Goal: Task Accomplishment & Management: Manage account settings

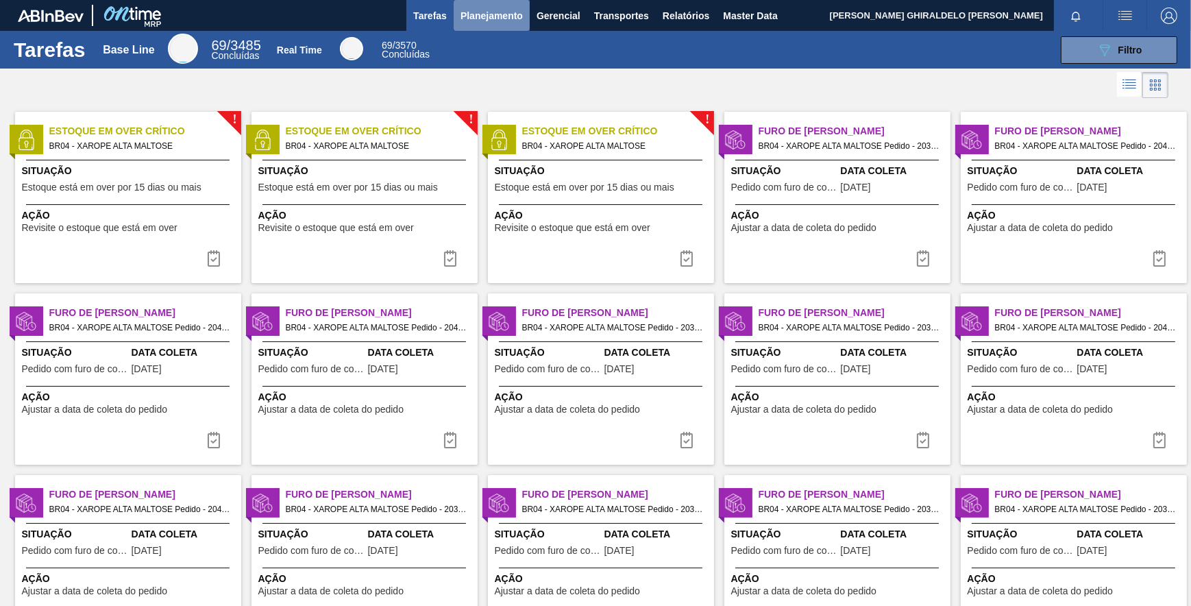
click at [502, 21] on span "Planejamento" at bounding box center [491, 16] width 62 height 16
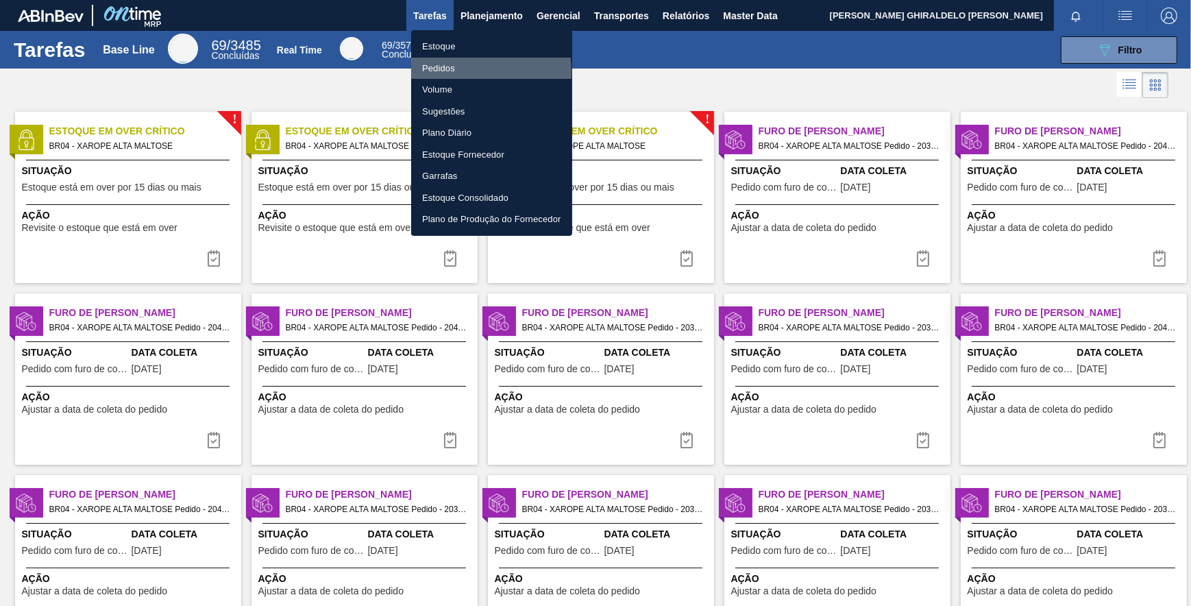
click at [435, 72] on li "Pedidos" at bounding box center [491, 69] width 161 height 22
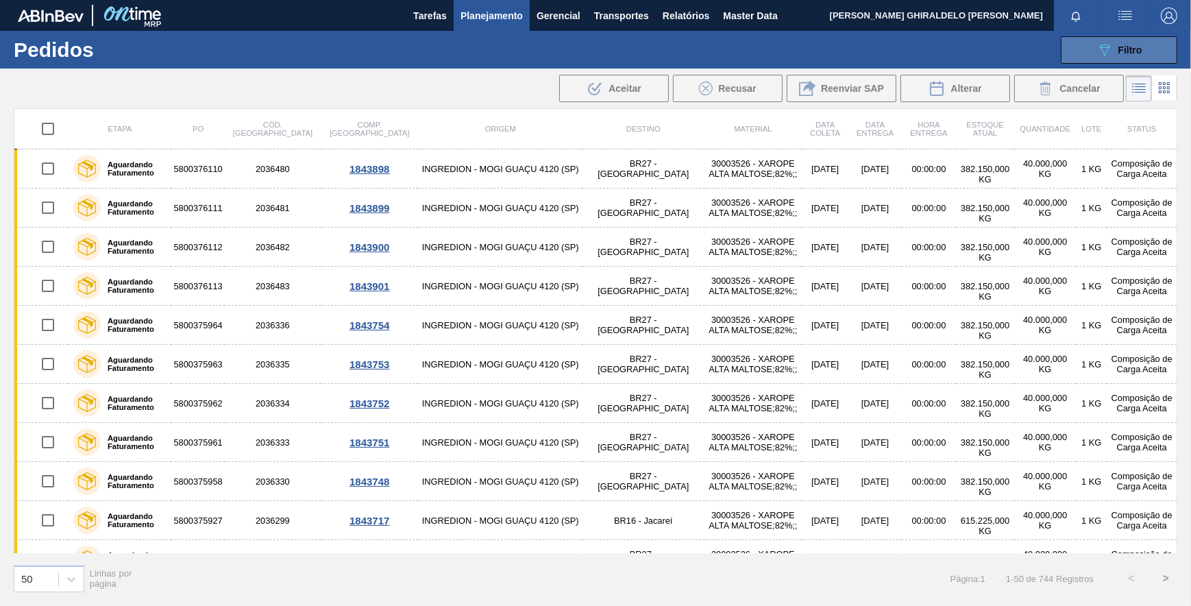
click at [1122, 49] on span "Filtro" at bounding box center [1130, 50] width 24 height 11
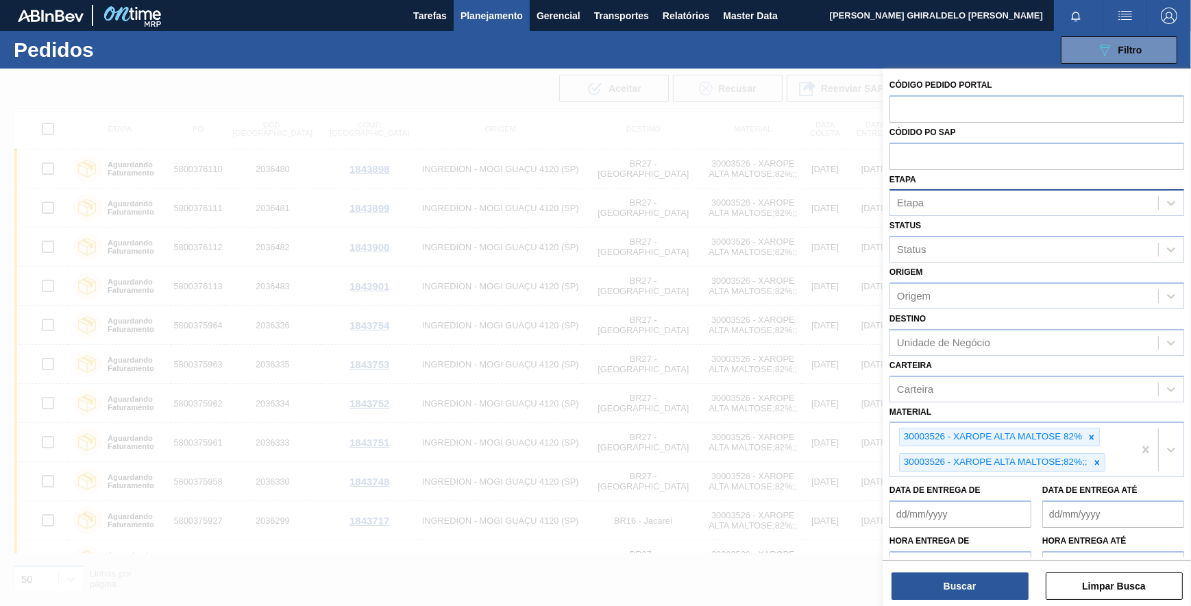
click at [1007, 200] on div "Etapa" at bounding box center [1024, 203] width 268 height 20
type input "sap"
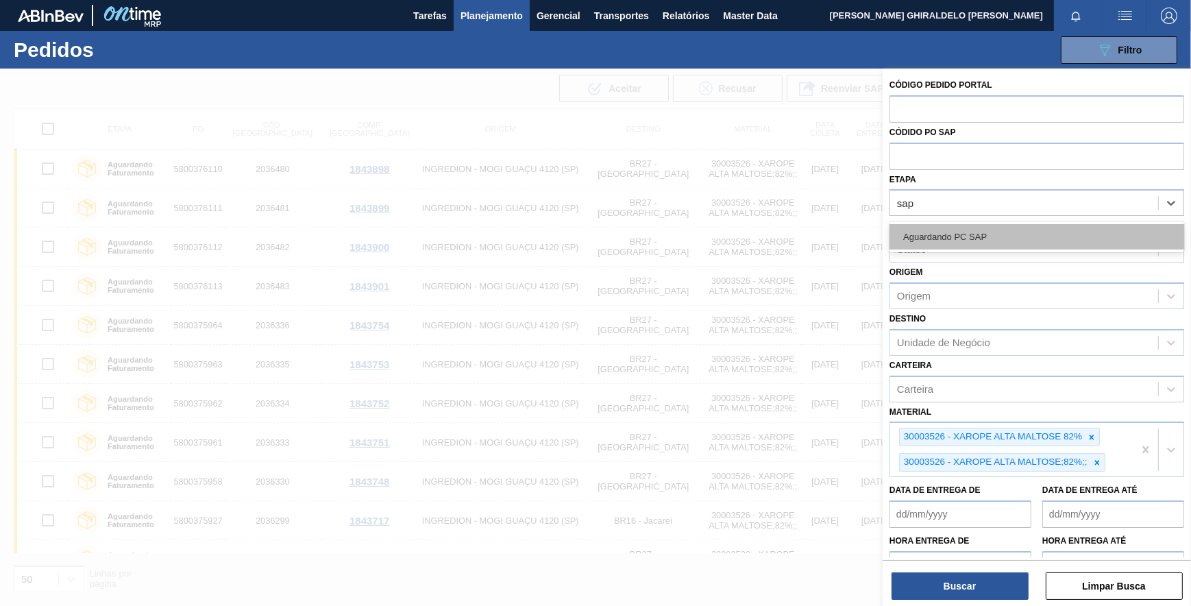
click at [982, 234] on div "Aguardando PC SAP" at bounding box center [1036, 236] width 295 height 25
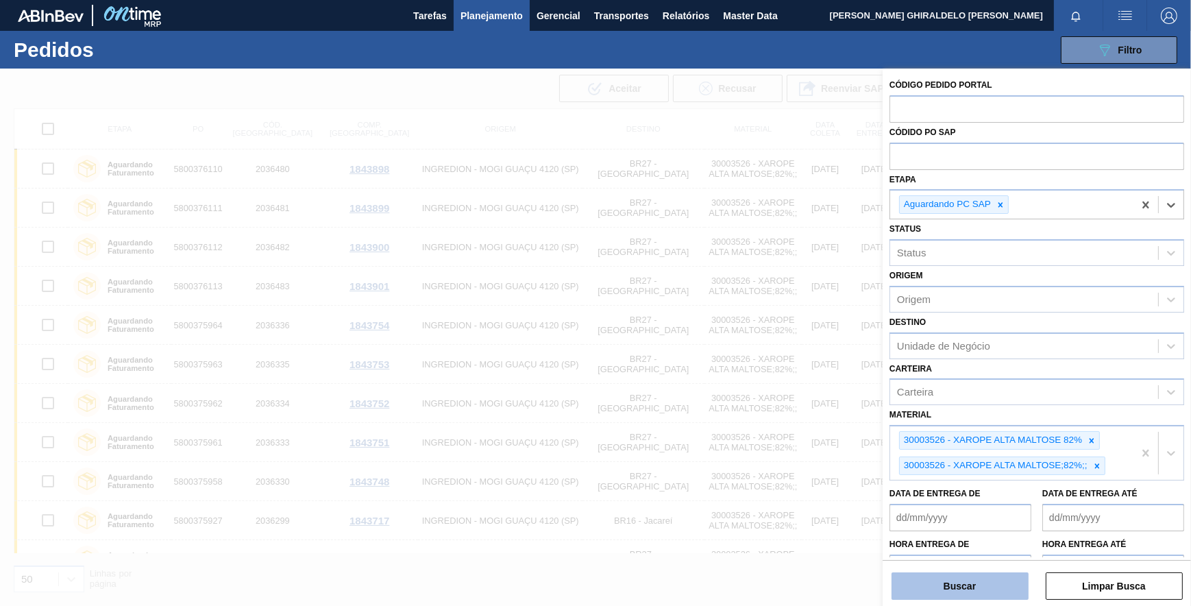
click at [952, 597] on button "Buscar" at bounding box center [959, 585] width 137 height 27
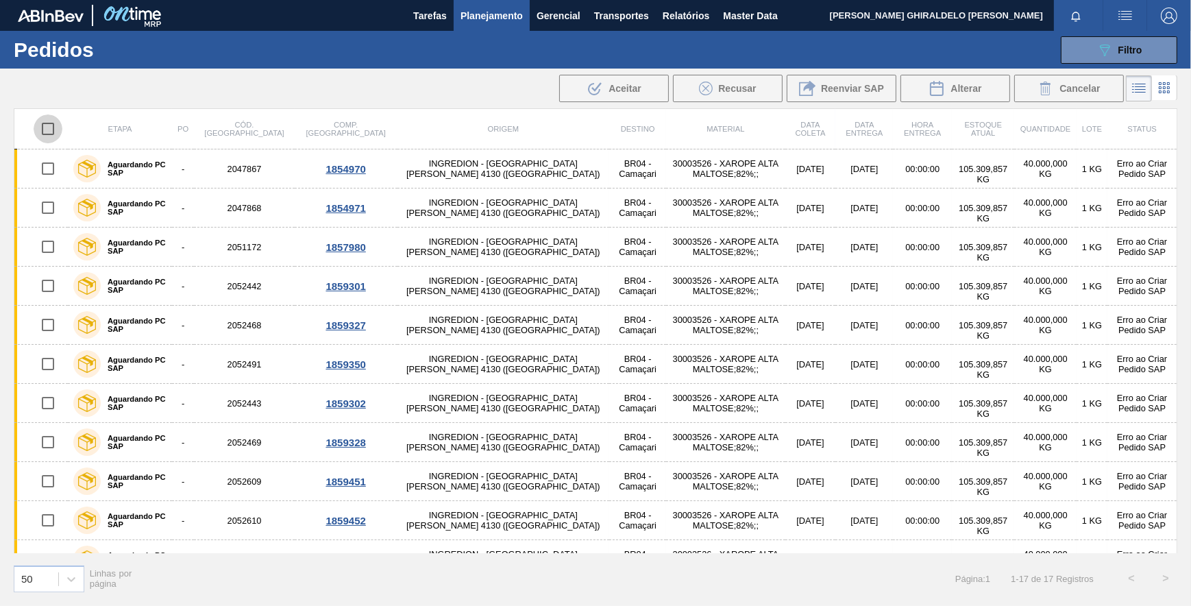
click at [45, 127] on input "checkbox" at bounding box center [48, 128] width 29 height 29
checkbox input "true"
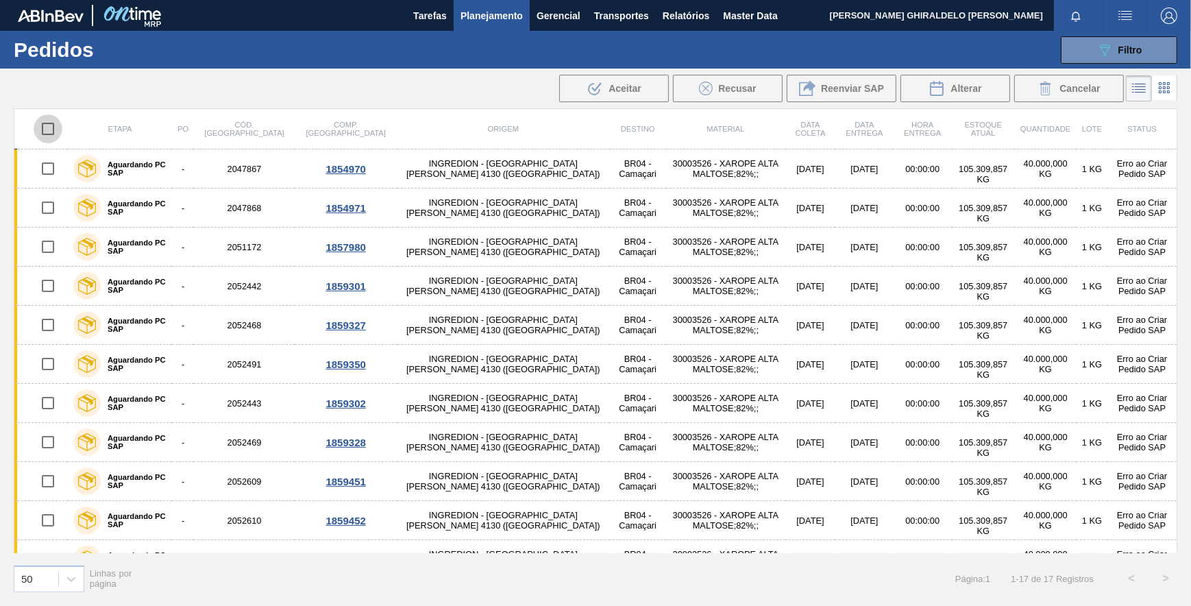
checkbox input "true"
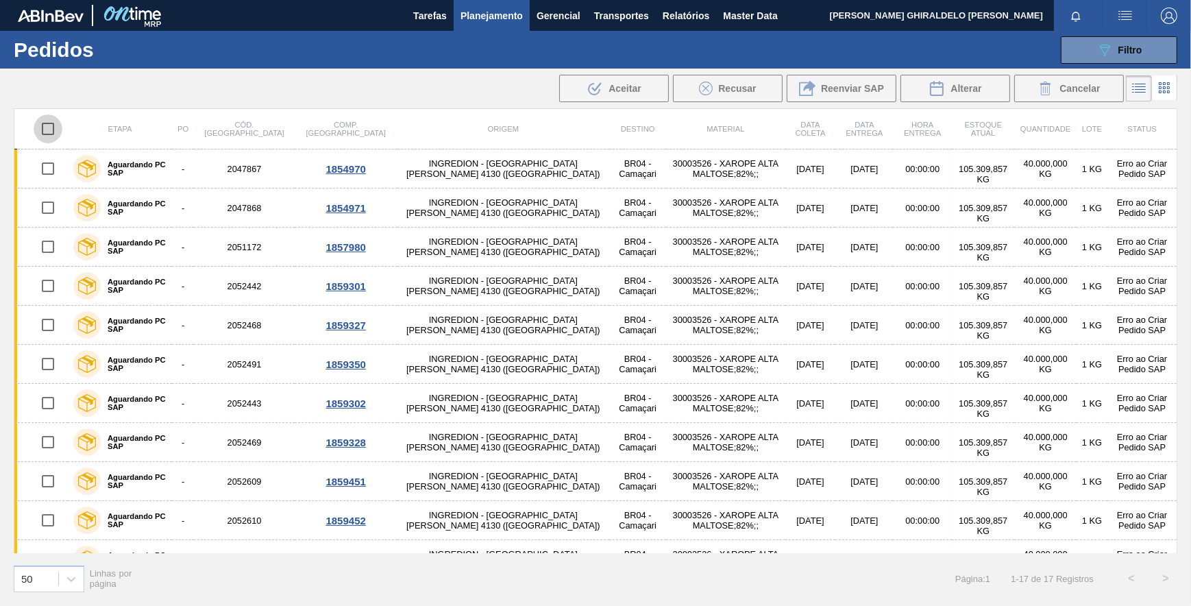
checkbox input "true"
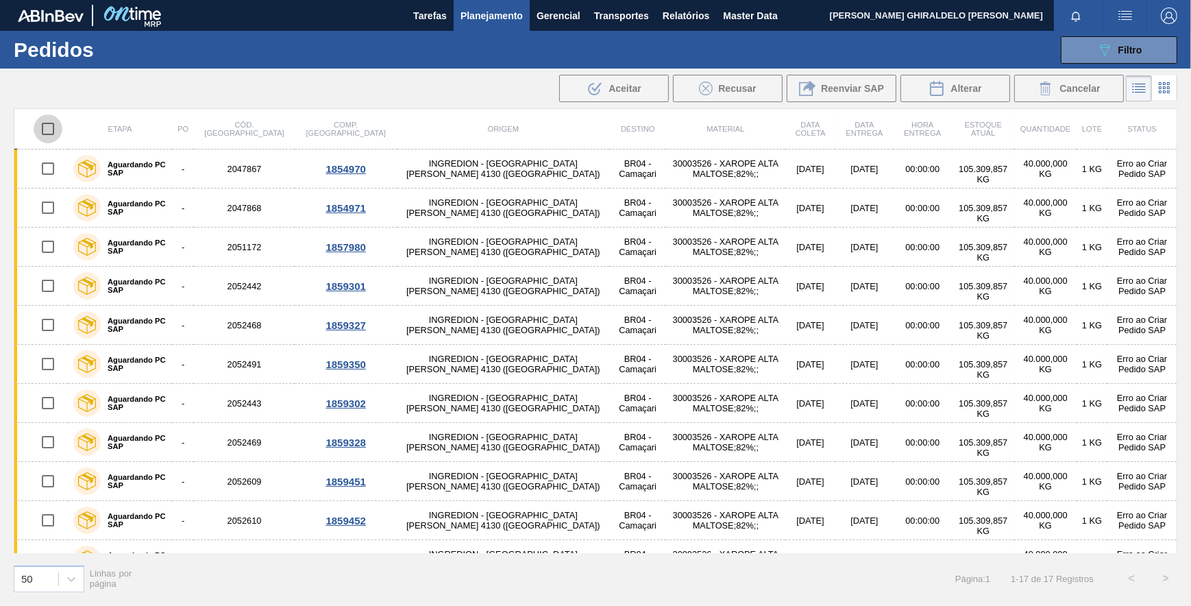
checkbox input "true"
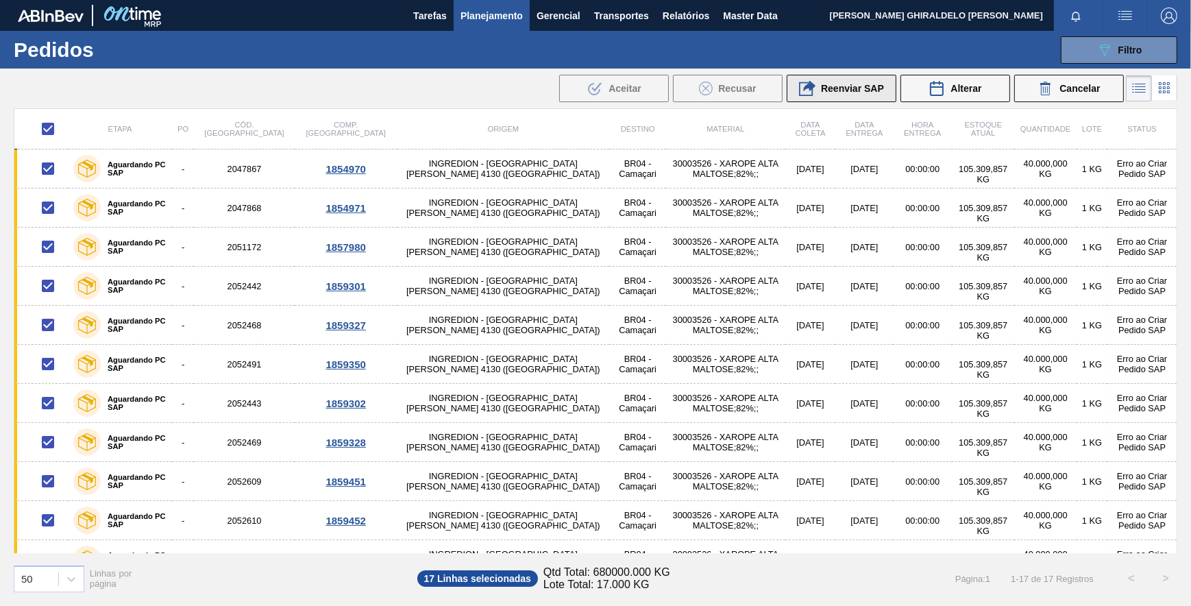
click at [841, 90] on span "Reenviar SAP" at bounding box center [852, 88] width 63 height 11
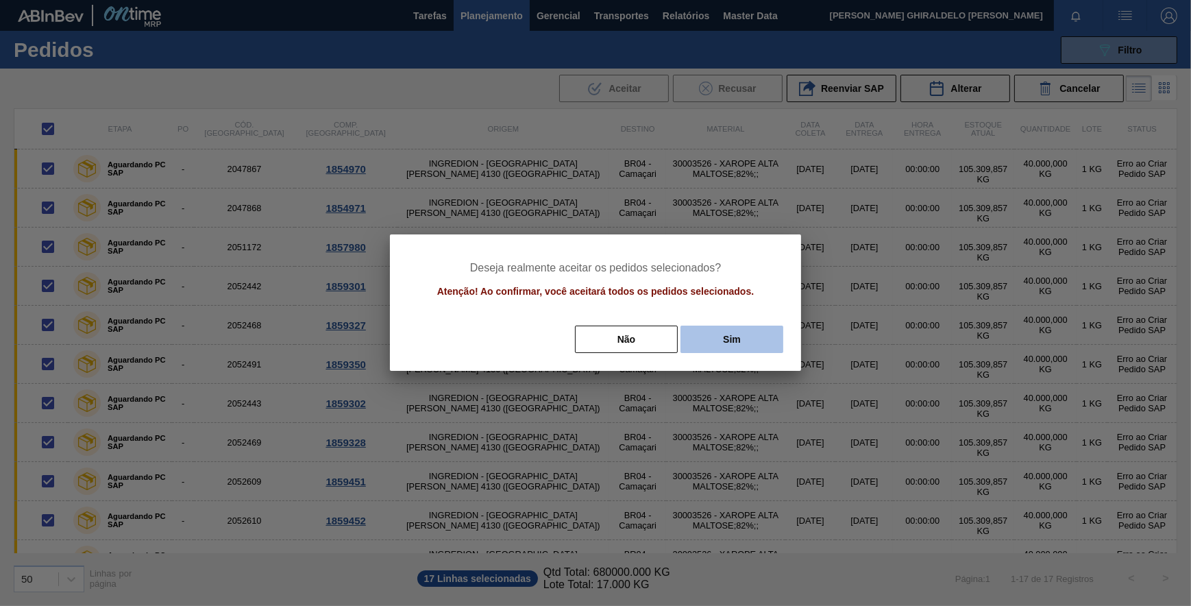
click at [717, 334] on button "Sim" at bounding box center [731, 338] width 103 height 27
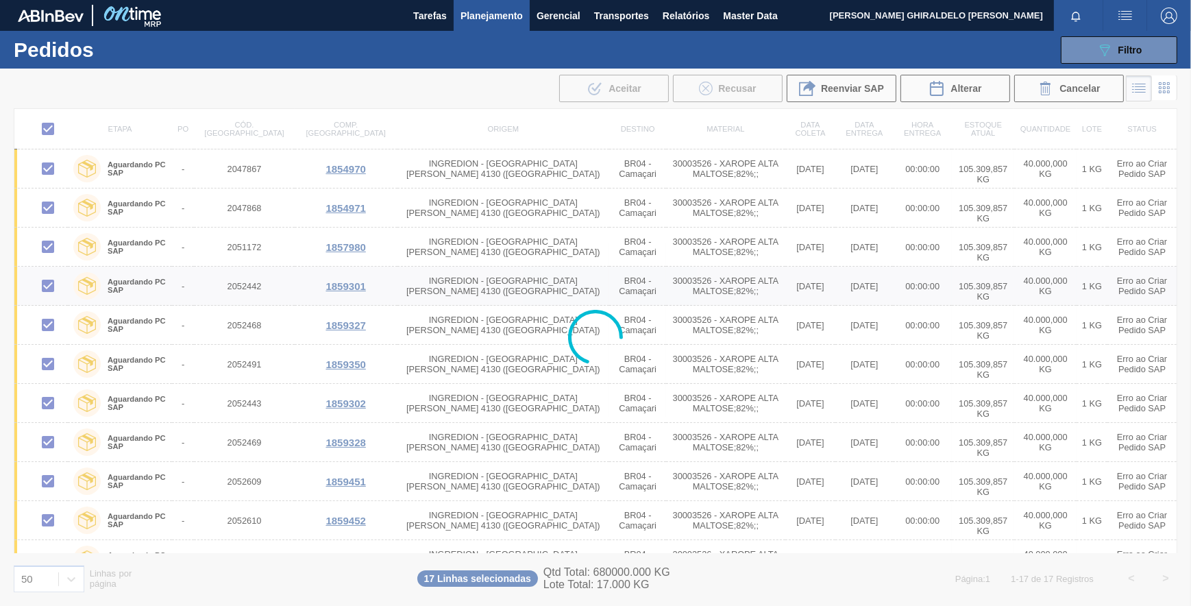
checkbox input "false"
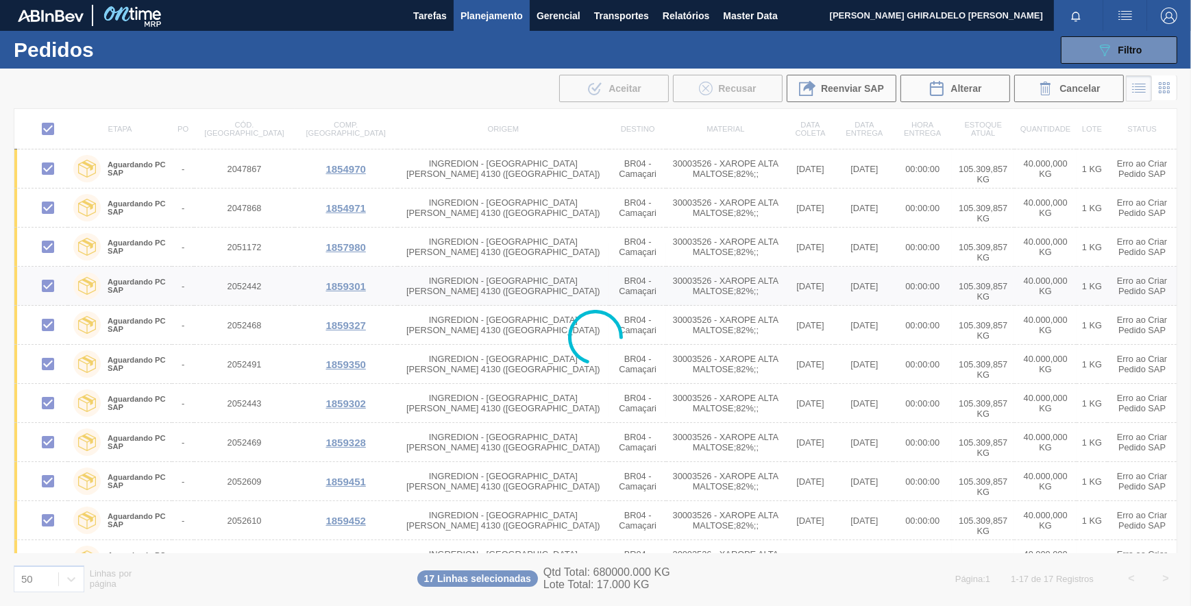
checkbox input "false"
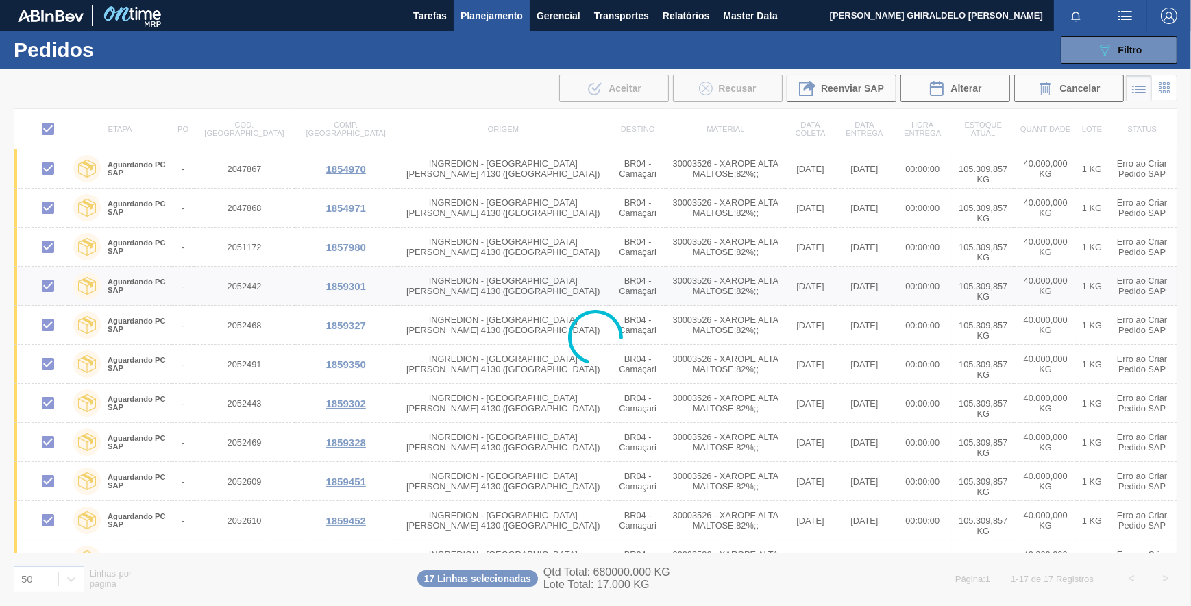
checkbox input "false"
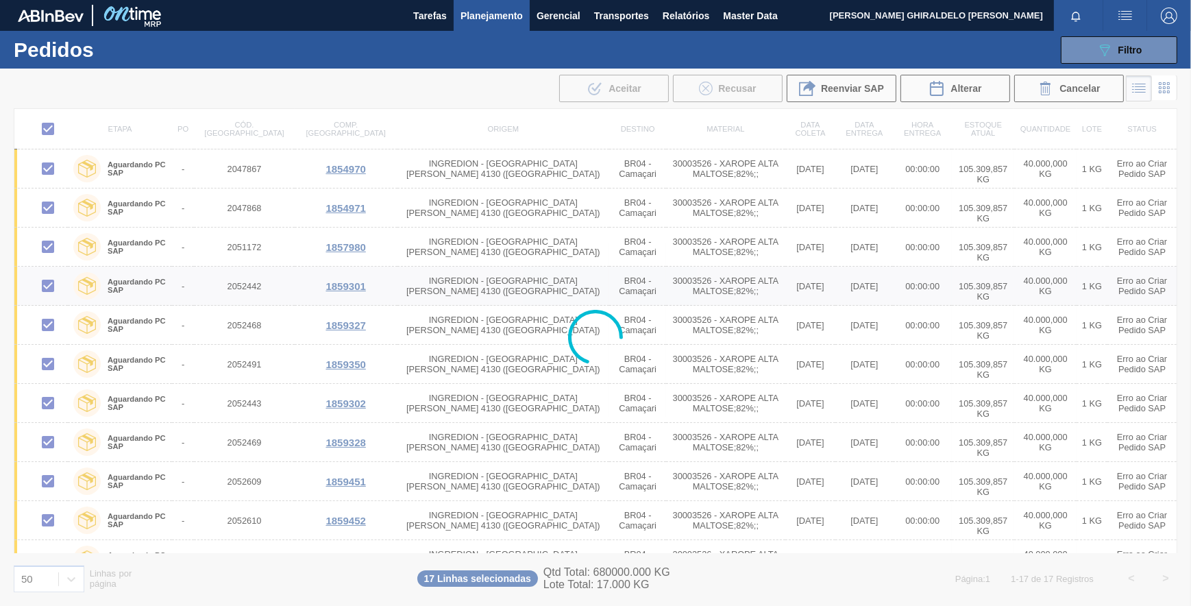
checkbox input "false"
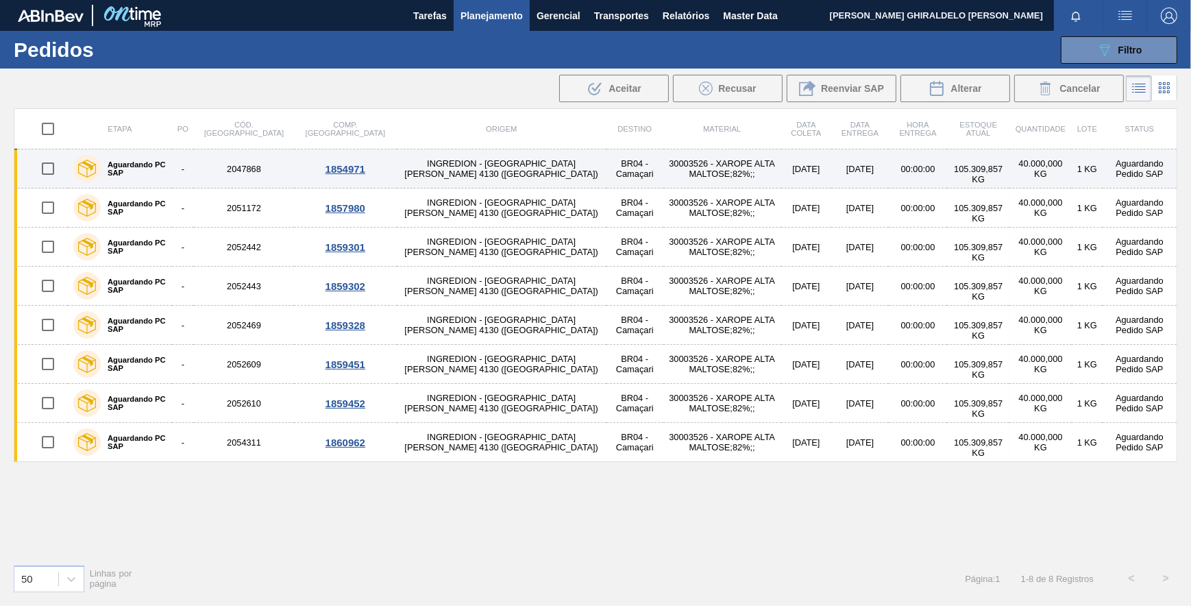
click at [155, 172] on label "Aguardando PC SAP" at bounding box center [134, 168] width 66 height 16
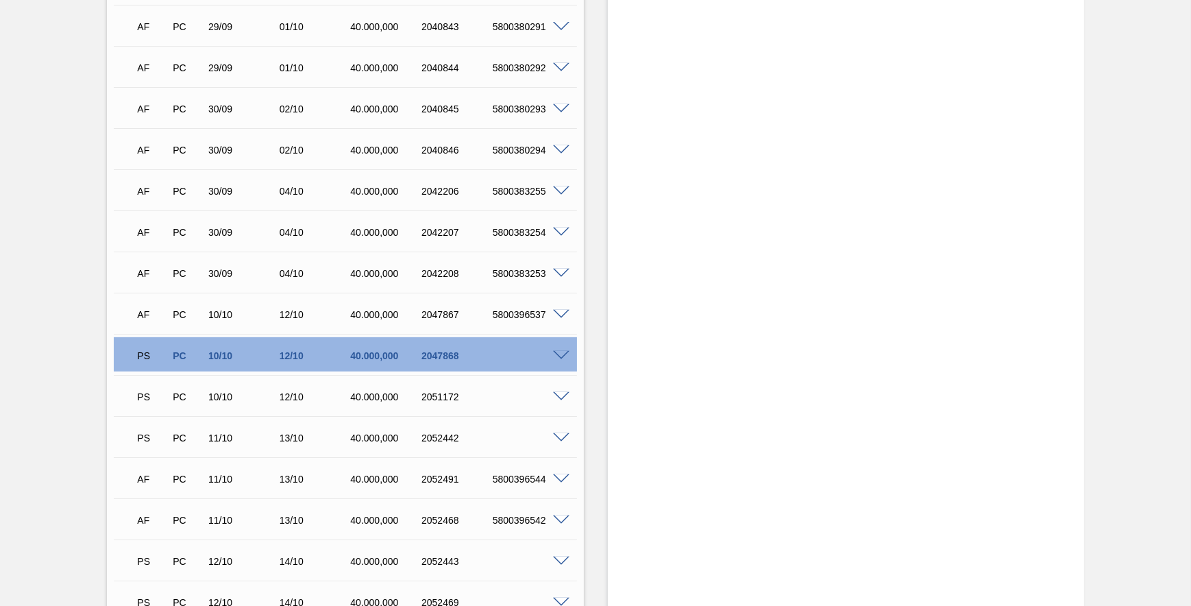
scroll to position [871, 0]
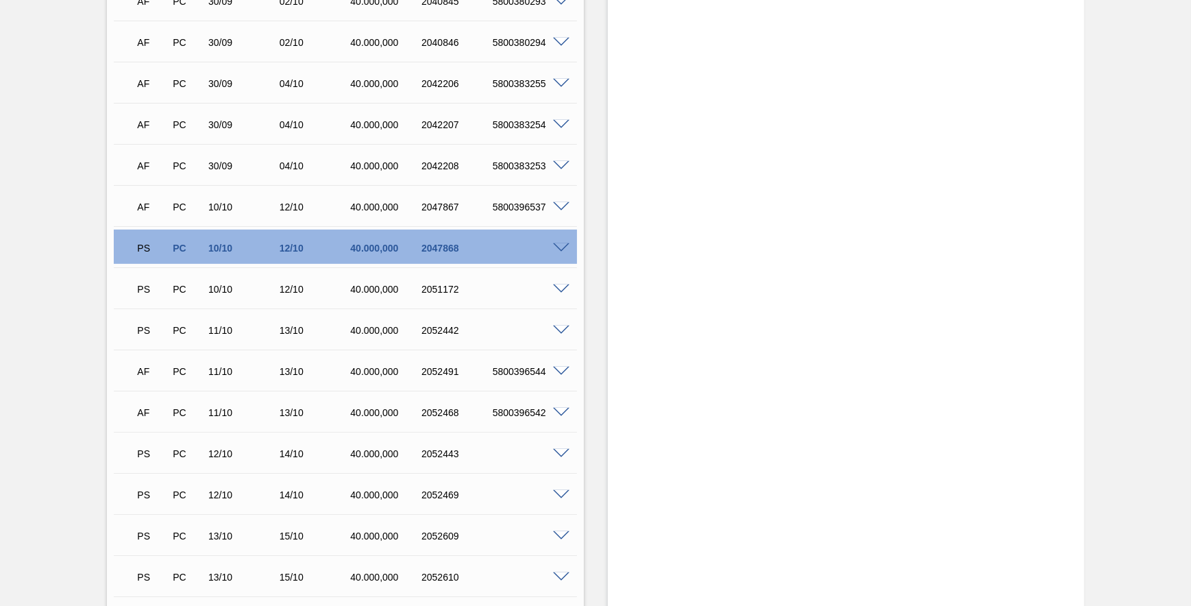
click at [553, 249] on span at bounding box center [561, 248] width 16 height 10
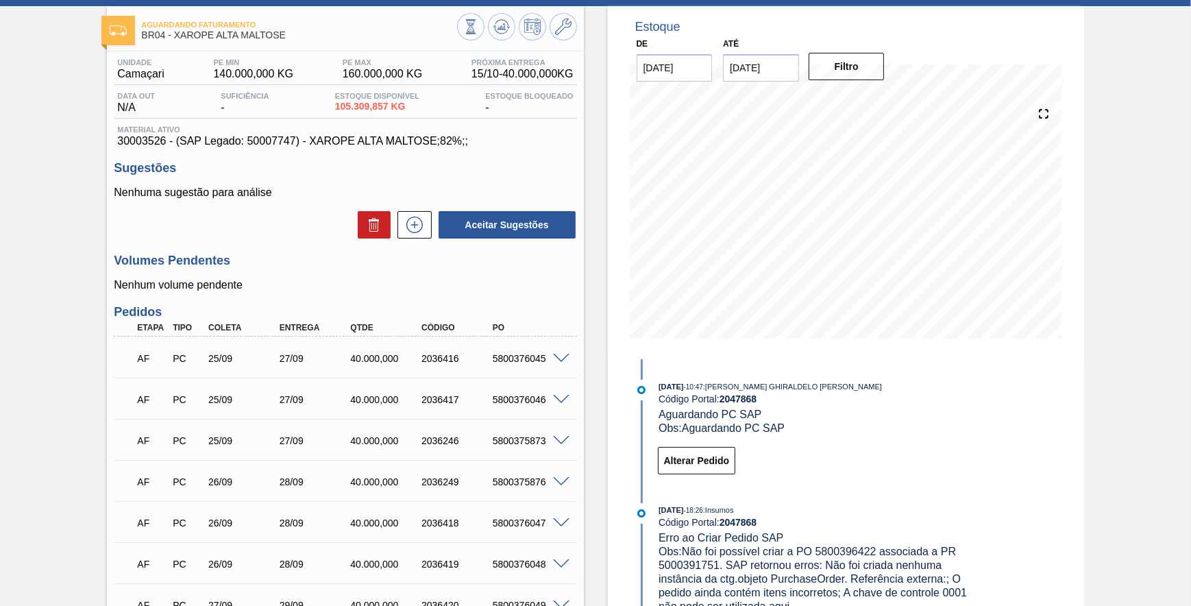
scroll to position [62, 0]
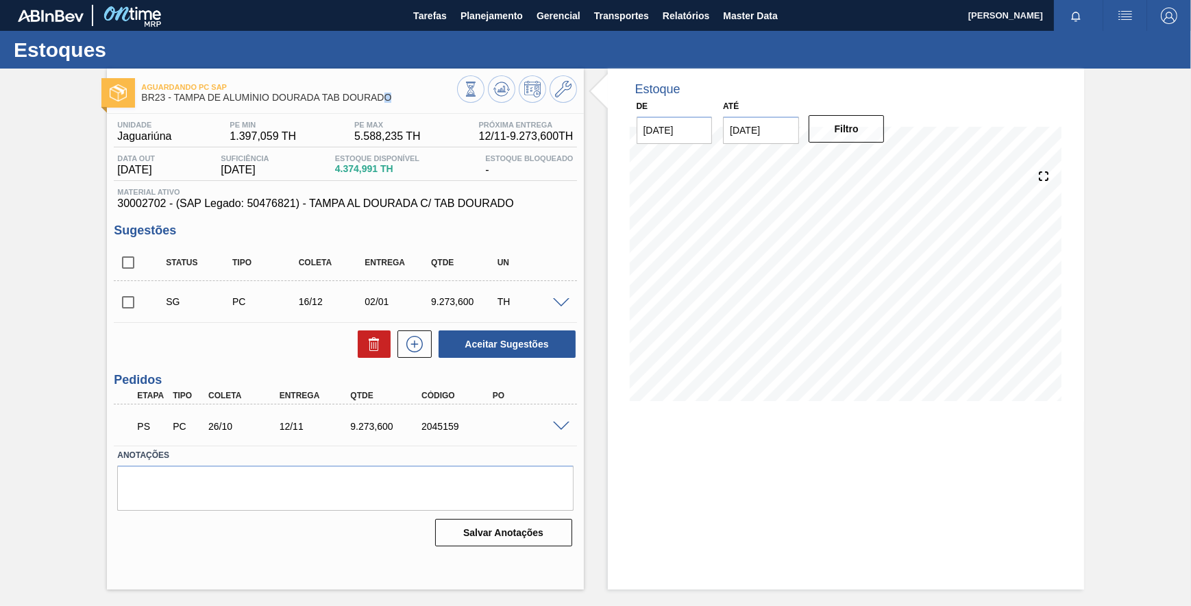
drag, startPoint x: 393, startPoint y: 98, endPoint x: 384, endPoint y: 97, distance: 8.2
click at [384, 97] on span "BR23 - TAMPA DE ALUMÍNIO DOURADA TAB DOURADO" at bounding box center [298, 97] width 315 height 10
drag, startPoint x: 362, startPoint y: 201, endPoint x: 390, endPoint y: 201, distance: 27.4
click at [365, 201] on span "30002702 - (SAP Legado: 50476821) - TAMPA AL DOURADA C/ TAB DOURADO" at bounding box center [345, 203] width 456 height 12
drag, startPoint x: 512, startPoint y: 204, endPoint x: 110, endPoint y: 204, distance: 402.2
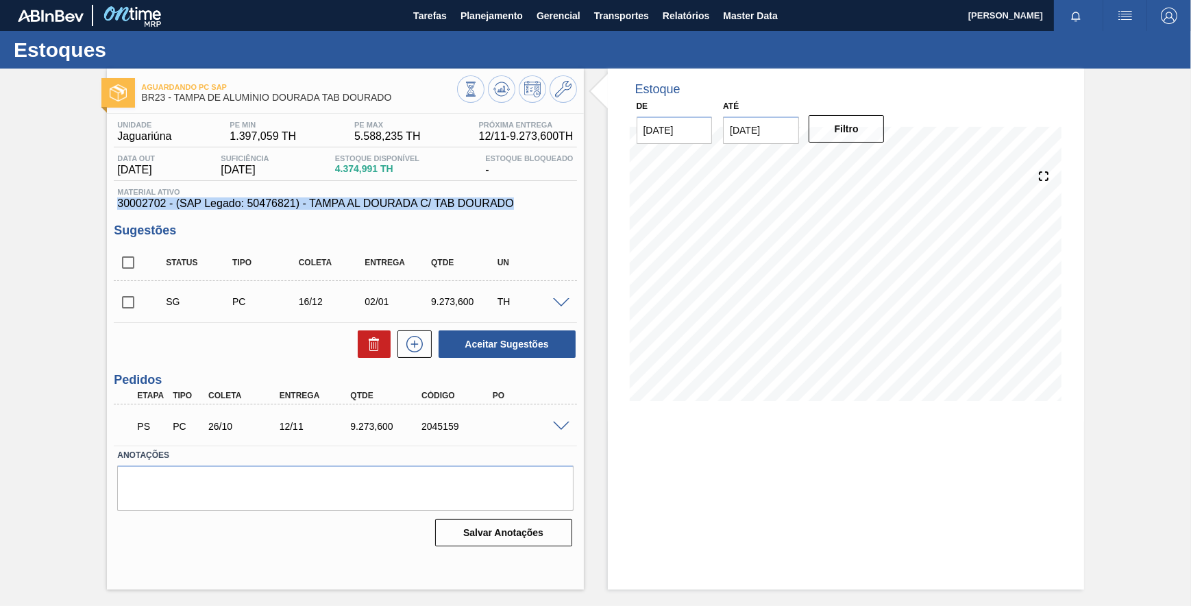
click at [110, 204] on div "Unidade Jaguariúna PE MIN 1.397,059 TH PE MAX 5.588,235 TH Próxima Entrega 12/1…" at bounding box center [345, 332] width 476 height 437
copy span "30002702 - (SAP Legado: 50476821) - TAMPA AL DOURADA C/ TAB DOURADO"
click at [146, 206] on span "30002702 - (SAP Legado: 50476821) - TAMPA AL DOURADA C/ TAB DOURADO" at bounding box center [345, 203] width 456 height 12
click at [145, 206] on span "30002702 - (SAP Legado: 50476821) - TAMPA AL DOURADA C/ TAB DOURADO" at bounding box center [345, 203] width 456 height 12
drag, startPoint x: 392, startPoint y: 95, endPoint x: 175, endPoint y: 103, distance: 217.4
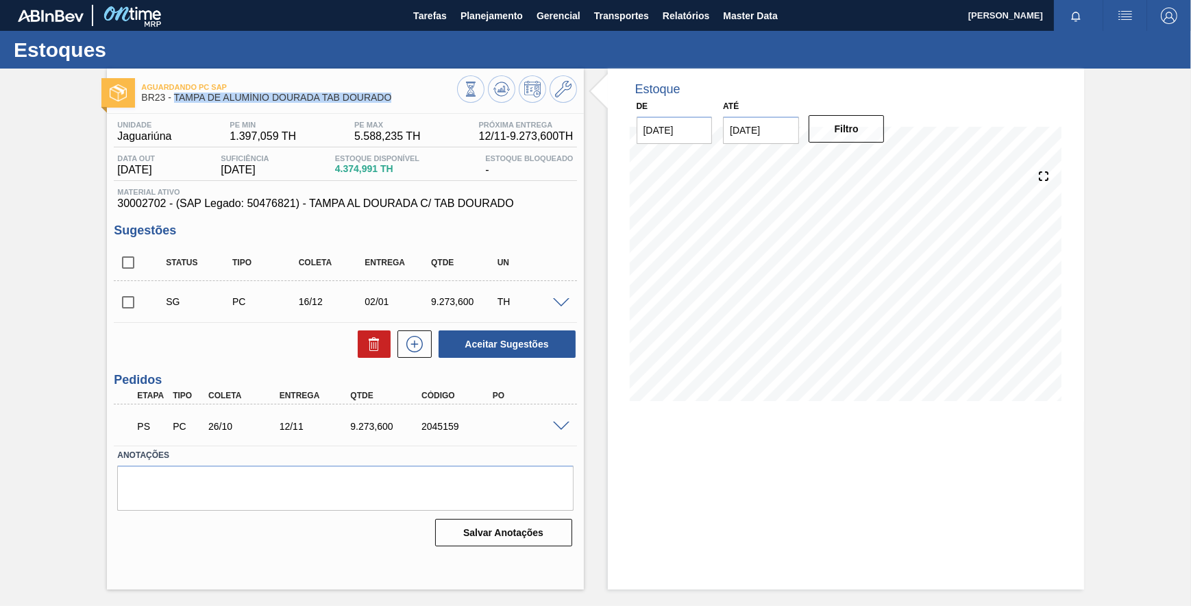
click at [175, 103] on div "Aguardando PC SAP BR23 - TAMPA DE ALUMÍNIO DOURADA TAB DOURADO" at bounding box center [298, 92] width 315 height 31
copy span "TAMPA DE ALUMÍNIO DOURADA TAB DOURADO"
click at [304, 77] on div "Aguardando PC SAP BR23 - TAMPA DE ALUMÍNIO DOURADA TAB DOURADO" at bounding box center [298, 92] width 315 height 31
drag, startPoint x: 400, startPoint y: 96, endPoint x: 175, endPoint y: 103, distance: 224.8
click at [175, 103] on div "Aguardando PC SAP BR23 - TAMPA DE ALUMÍNIO DOURADA TAB DOURADO" at bounding box center [298, 92] width 315 height 31
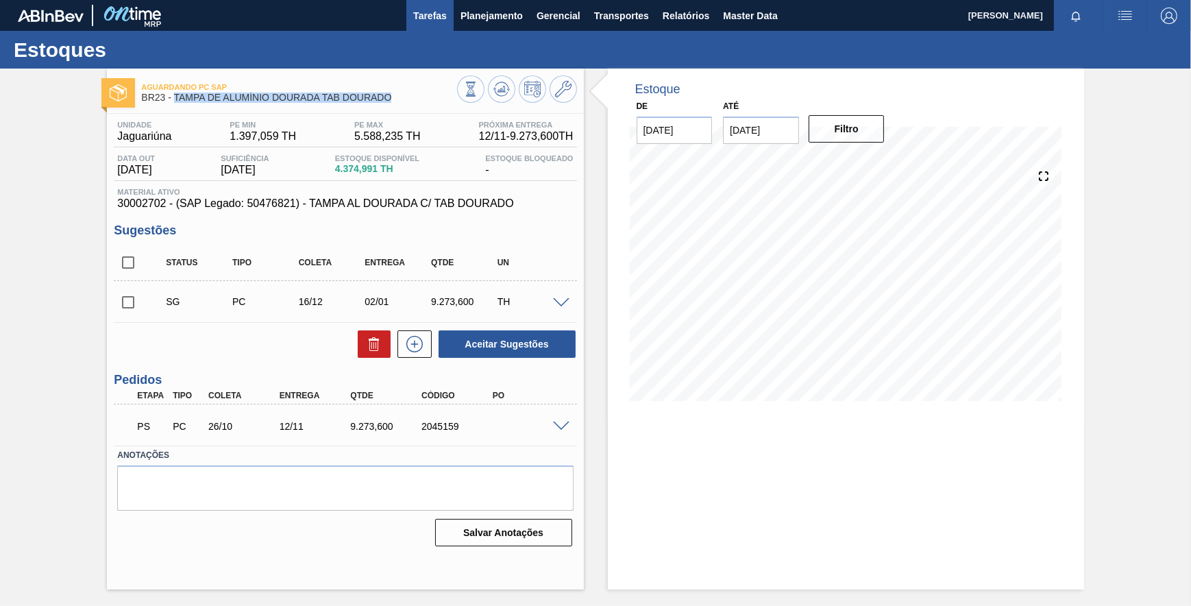
copy span "TAMPA DE ALUMÍNIO DOURADA TAB DOURADO"
click at [136, 203] on span "30002702 - (SAP Legado: 50476821) - TAMPA AL DOURADA C/ TAB DOURADO" at bounding box center [345, 203] width 456 height 12
copy span "30002702"
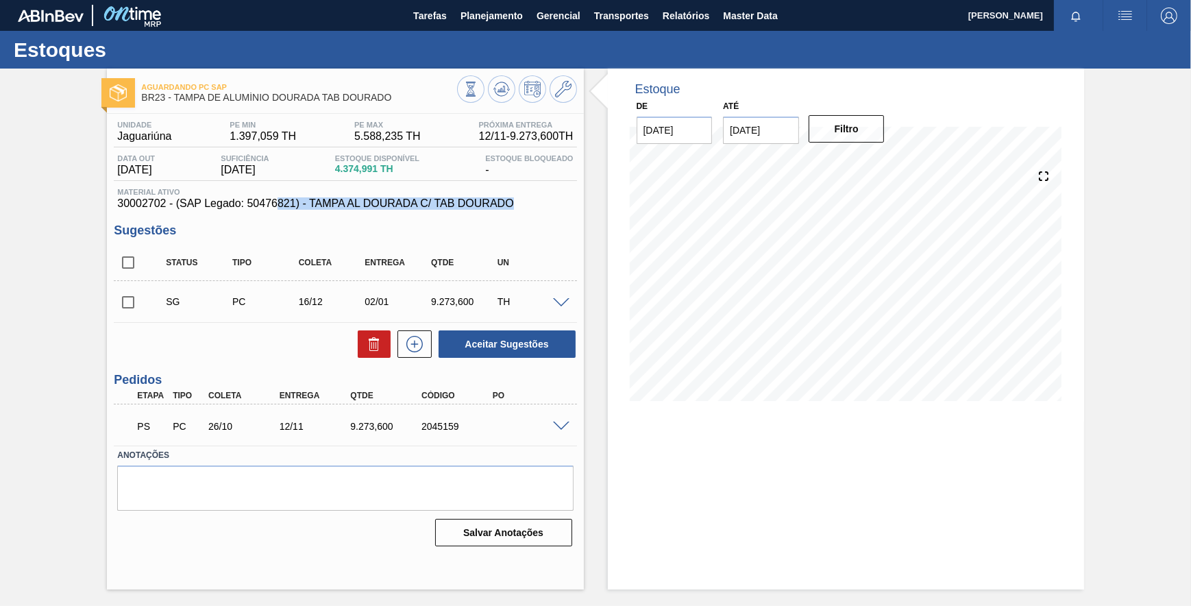
drag, startPoint x: 308, startPoint y: 208, endPoint x: 532, endPoint y: 206, distance: 223.4
click at [532, 206] on span "30002702 - (SAP Legado: 50476821) - TAMPA AL DOURADA C/ TAB DOURADO" at bounding box center [345, 203] width 456 height 12
drag, startPoint x: 532, startPoint y: 206, endPoint x: 560, endPoint y: 94, distance: 115.3
click at [560, 94] on icon at bounding box center [563, 89] width 16 height 16
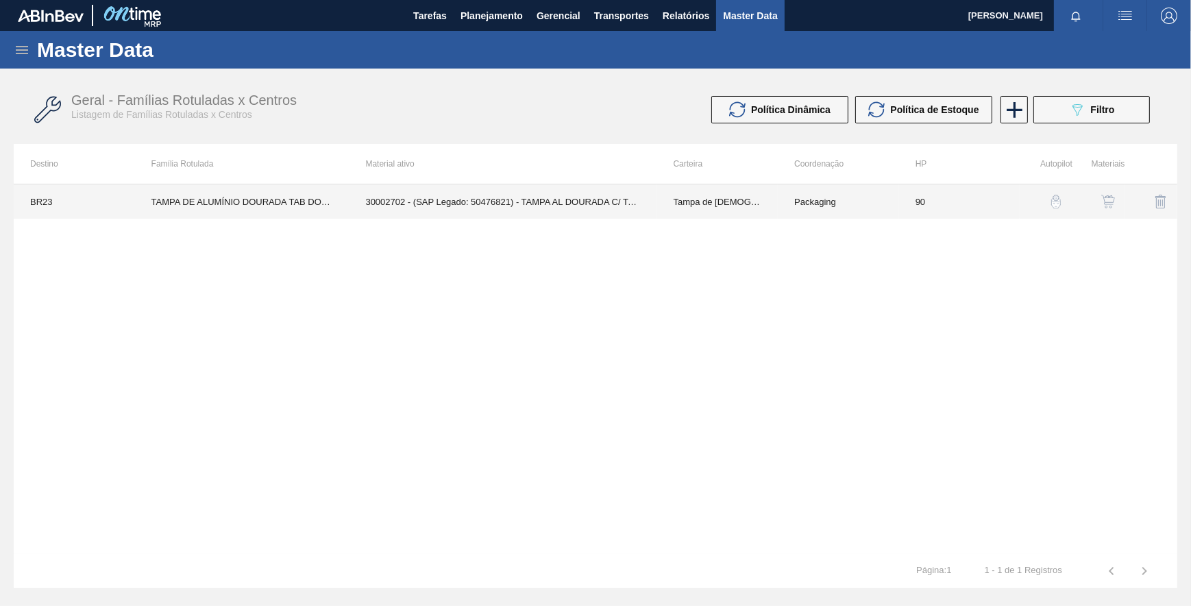
click at [552, 208] on td "30002702 - (SAP Legado: 50476821) - TAMPA AL DOURADA C/ TAB DOURADO" at bounding box center [503, 201] width 308 height 34
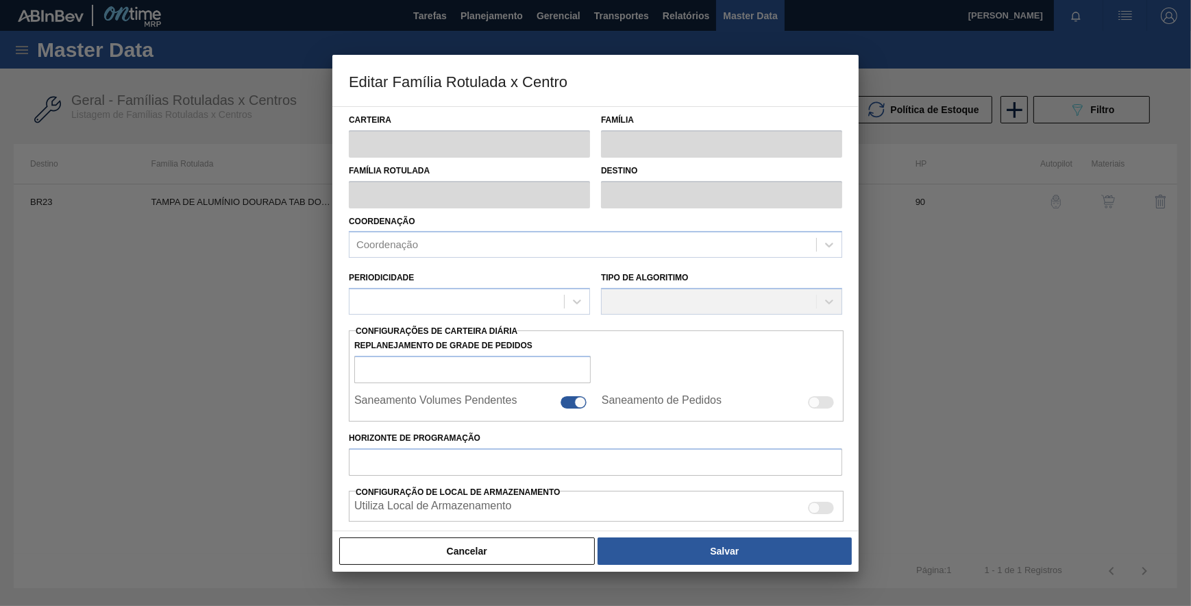
type input "Tampa de Lata"
type input "Tampa de Alumínio"
type input "TAMPA DE ALUMÍNIO DOURADA TAB DOURADO"
type input "BR23 - Jaguariúna"
type input "90"
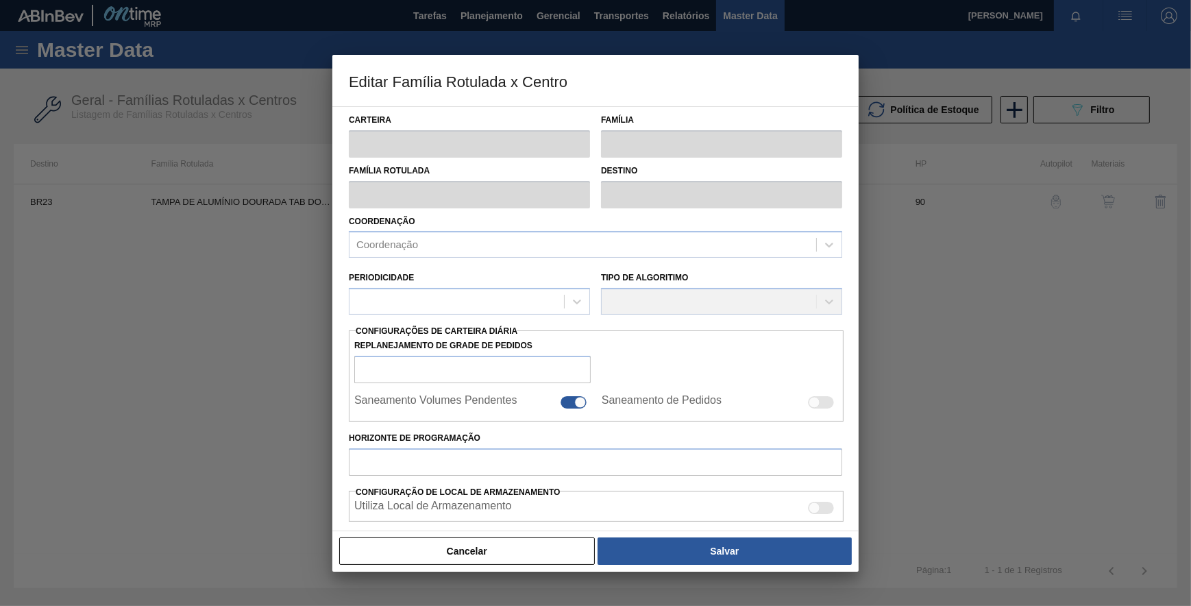
type input "1.397,059"
type input "5.588,235"
type input "48"
type input "3.386,102"
checkbox input "true"
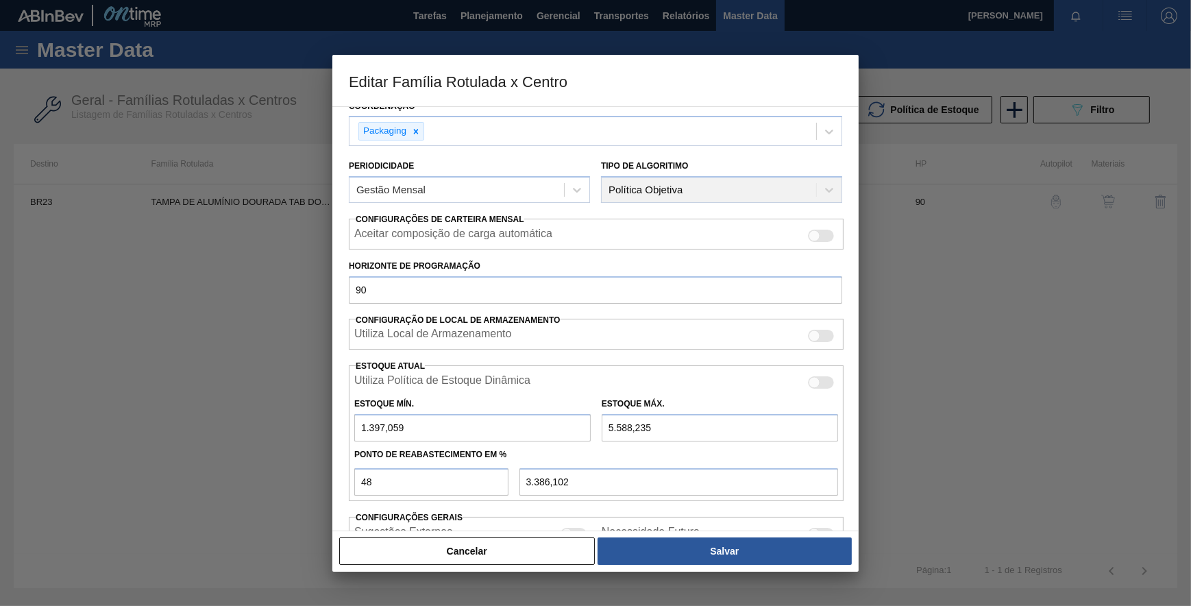
scroll to position [203, 0]
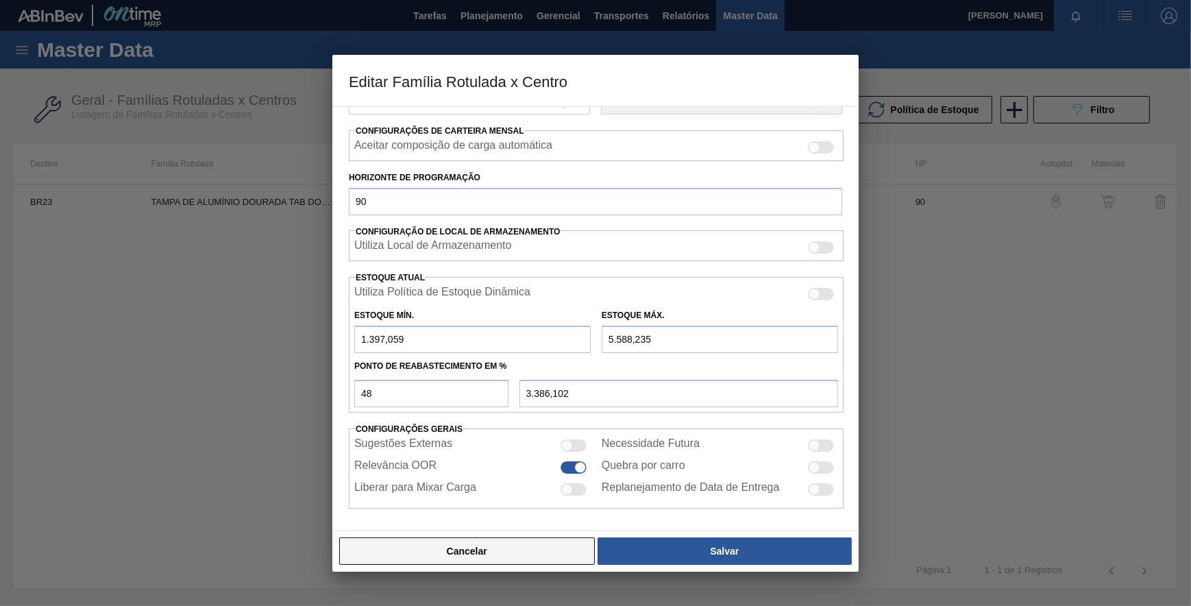
click at [501, 552] on button "Cancelar" at bounding box center [467, 550] width 256 height 27
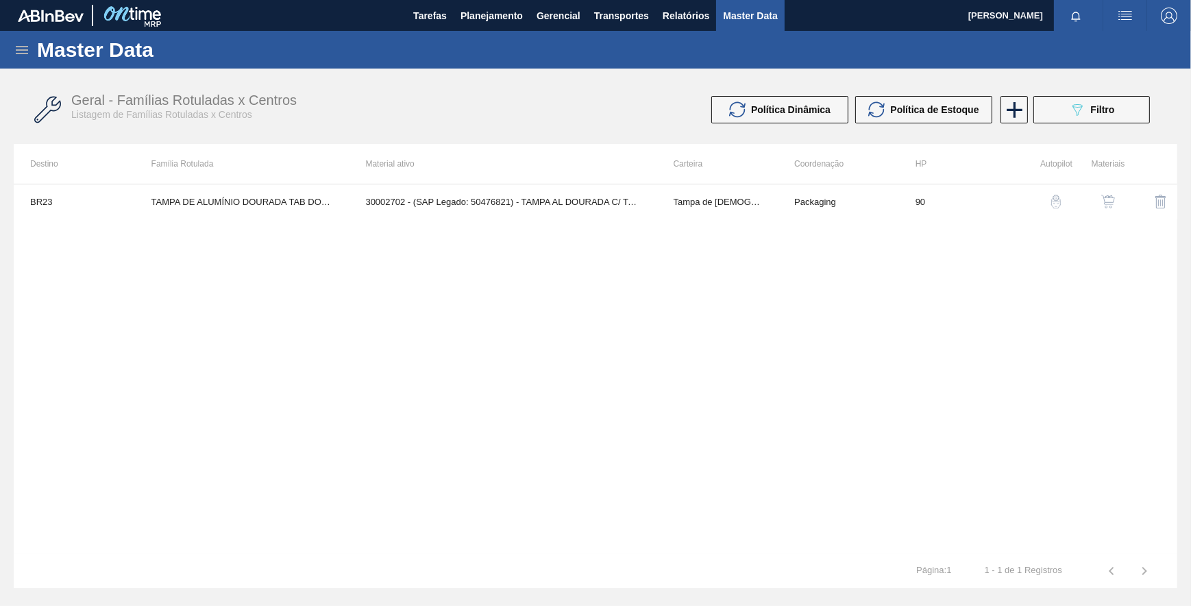
click at [1104, 203] on img "button" at bounding box center [1108, 202] width 14 height 14
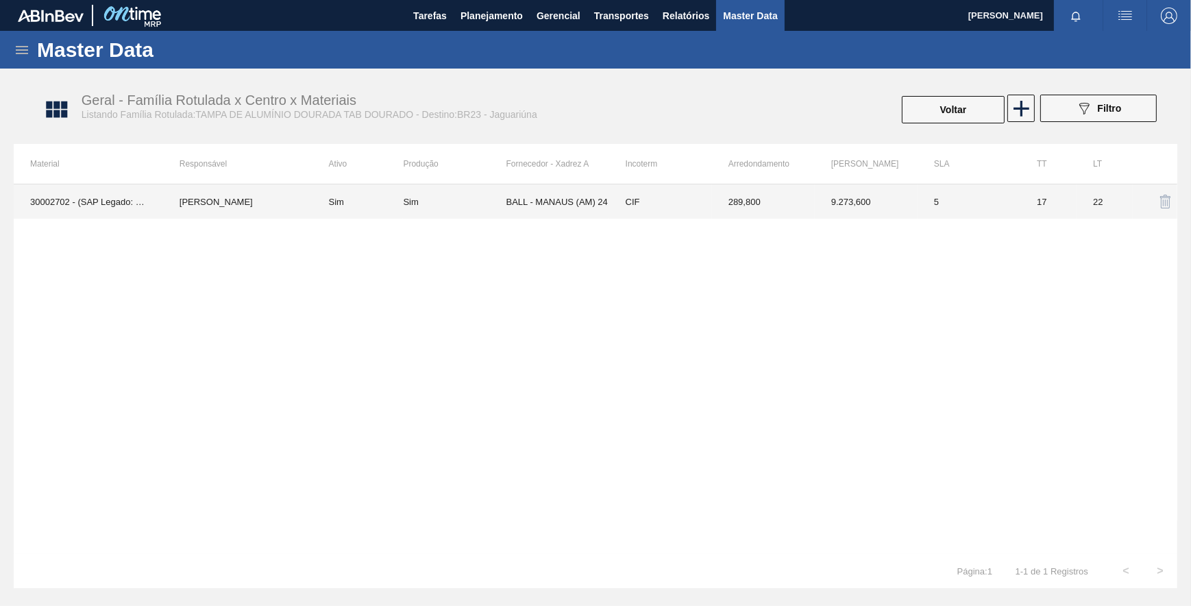
click at [585, 208] on td "BALL - MANAUS (AM) 24" at bounding box center [557, 201] width 103 height 34
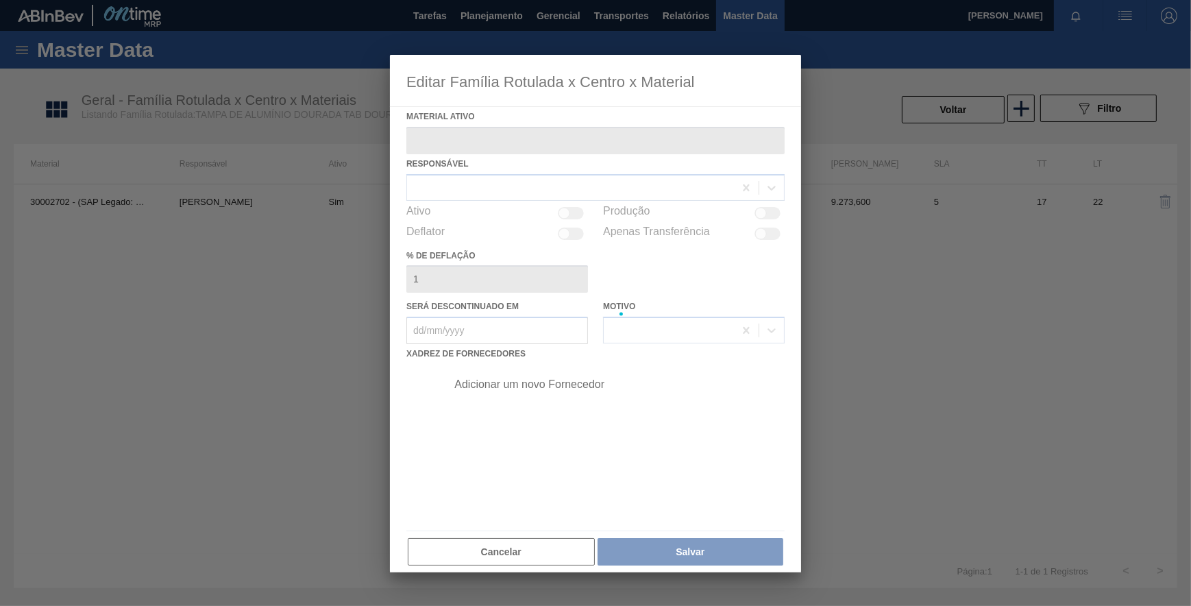
type ativo "30002702 - (SAP Legado: 50476821) - TAMPA AL DOURADA C/ TAB DOURADO"
checkbox input "true"
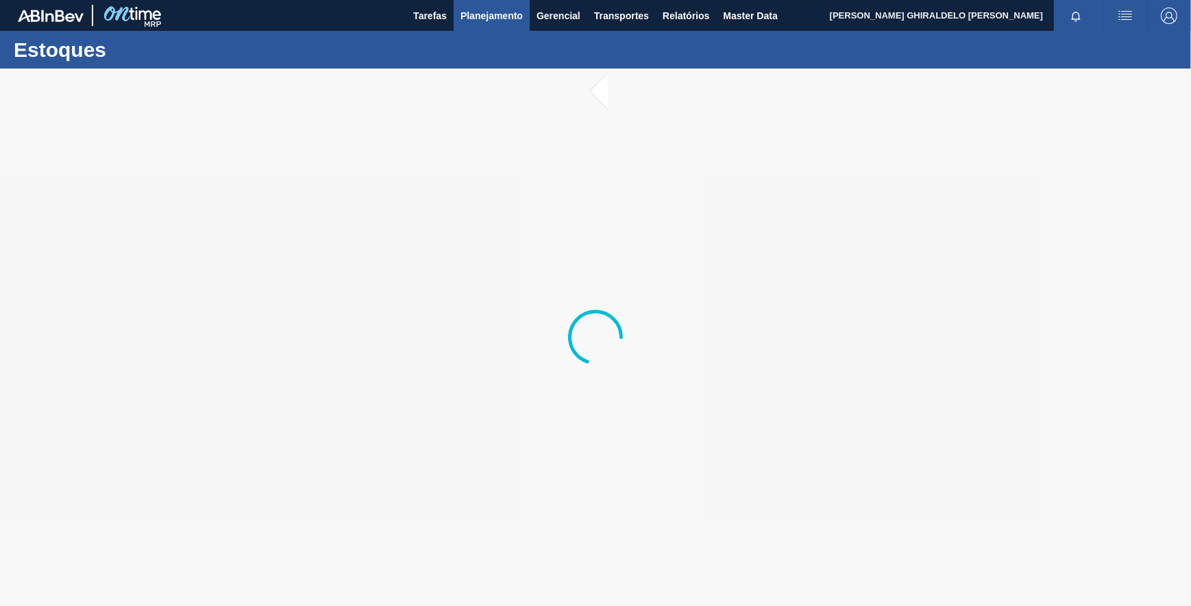
click at [507, 18] on span "Planejamento" at bounding box center [491, 16] width 62 height 16
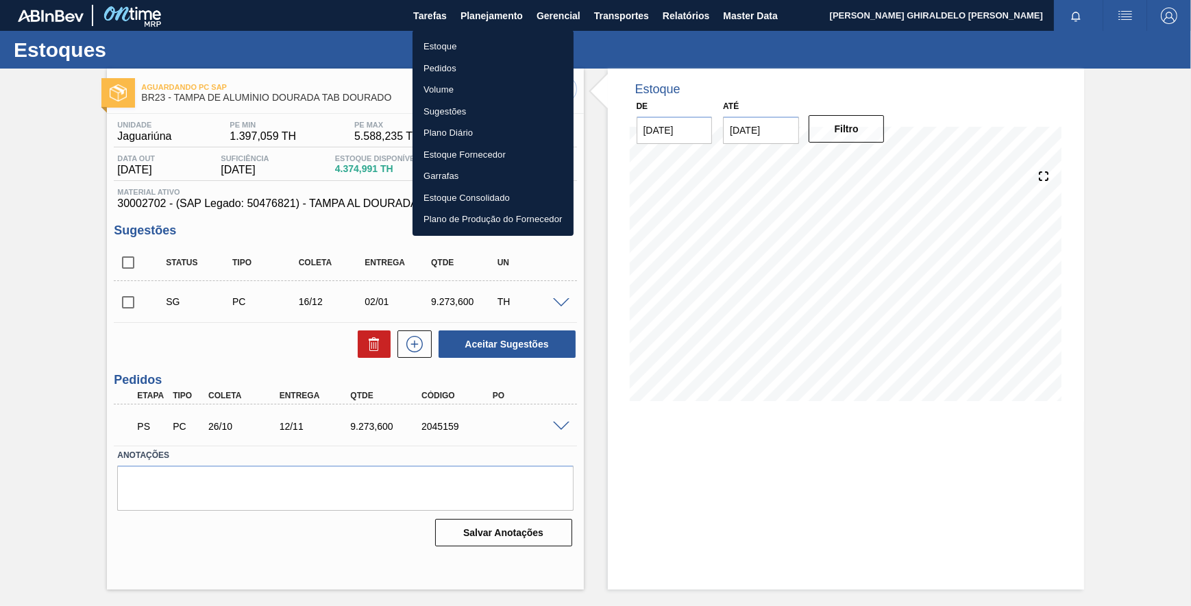
click at [447, 63] on li "Pedidos" at bounding box center [492, 69] width 161 height 22
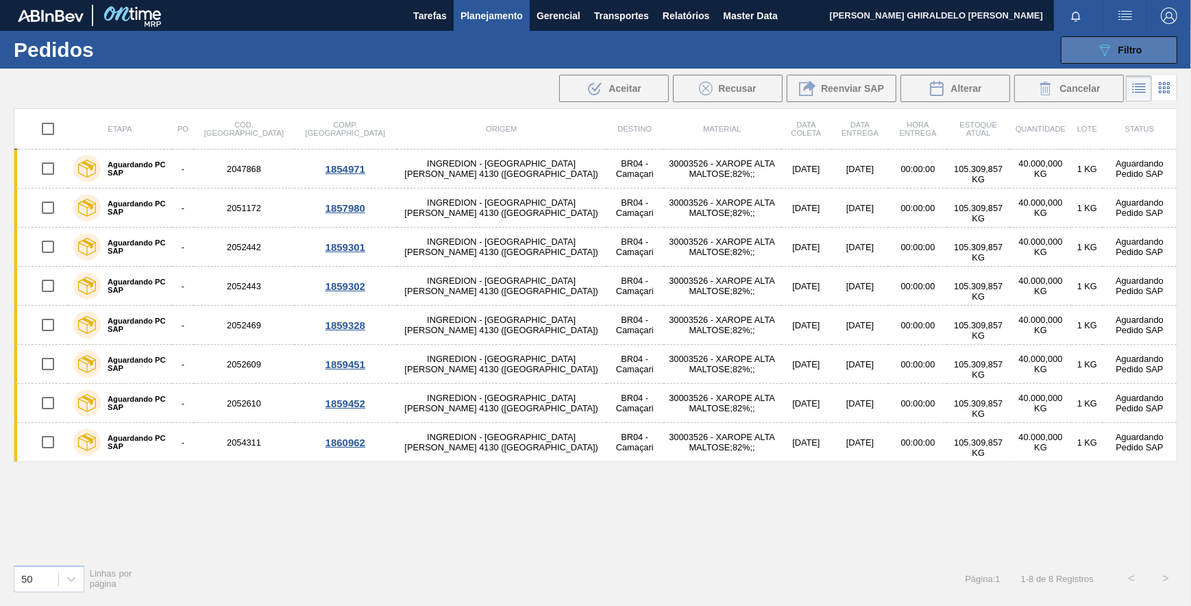
click at [1109, 60] on button "089F7B8B-B2A5-4AFE-B5C0-19BA573D28AC Filtro" at bounding box center [1119, 49] width 116 height 27
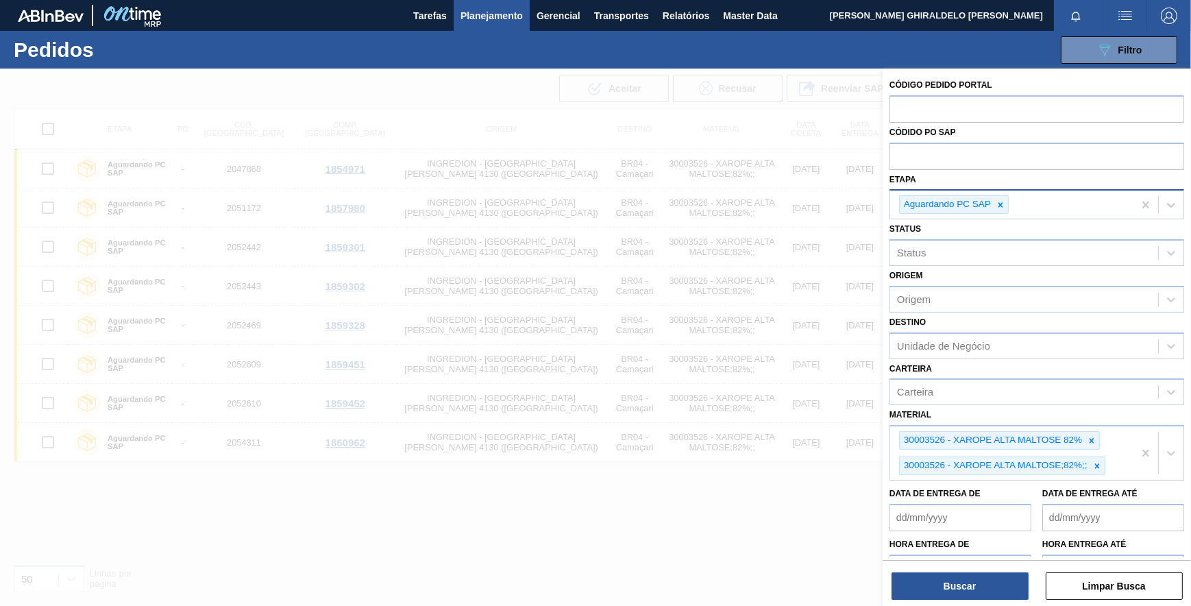
click at [997, 210] on div at bounding box center [1000, 204] width 15 height 17
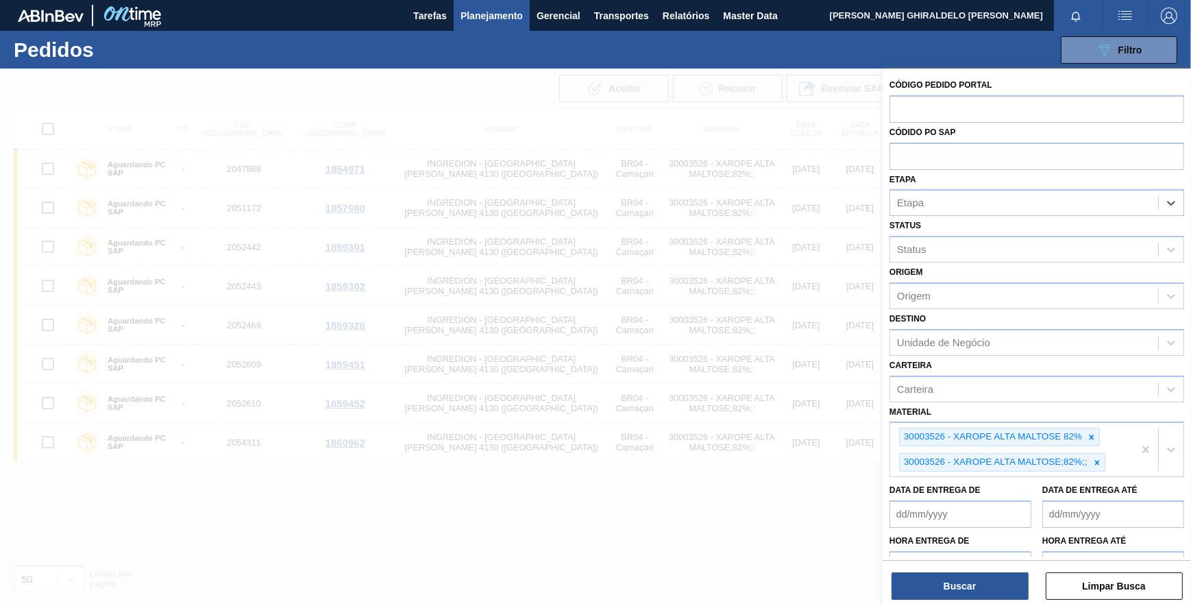
click at [680, 129] on div at bounding box center [595, 372] width 1191 height 606
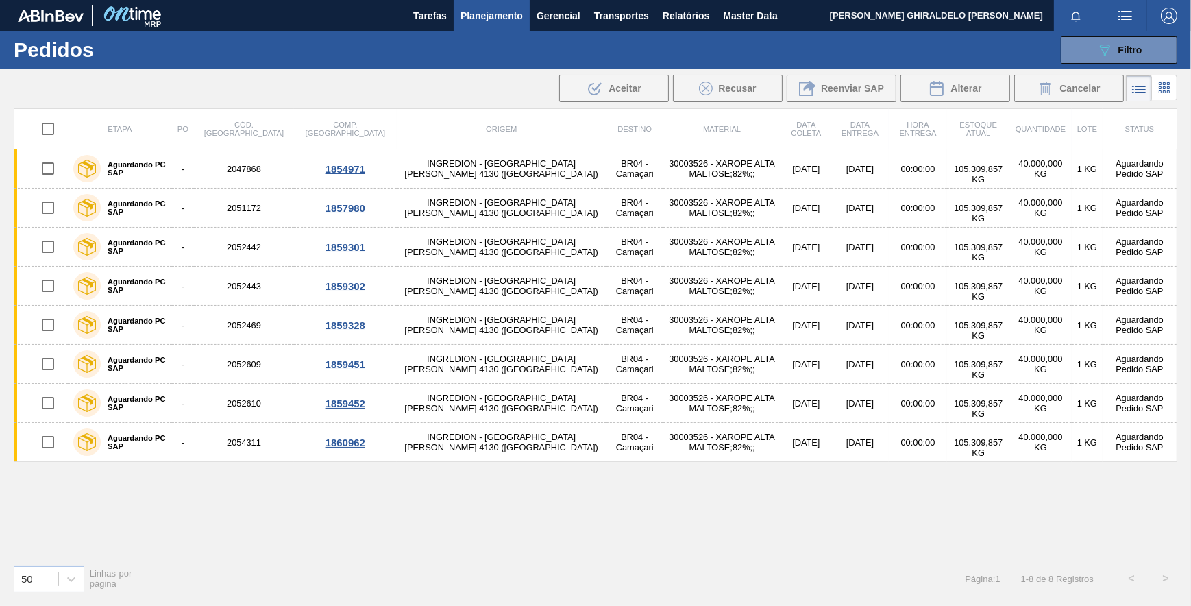
click at [47, 131] on input "checkbox" at bounding box center [48, 128] width 29 height 29
checkbox input "true"
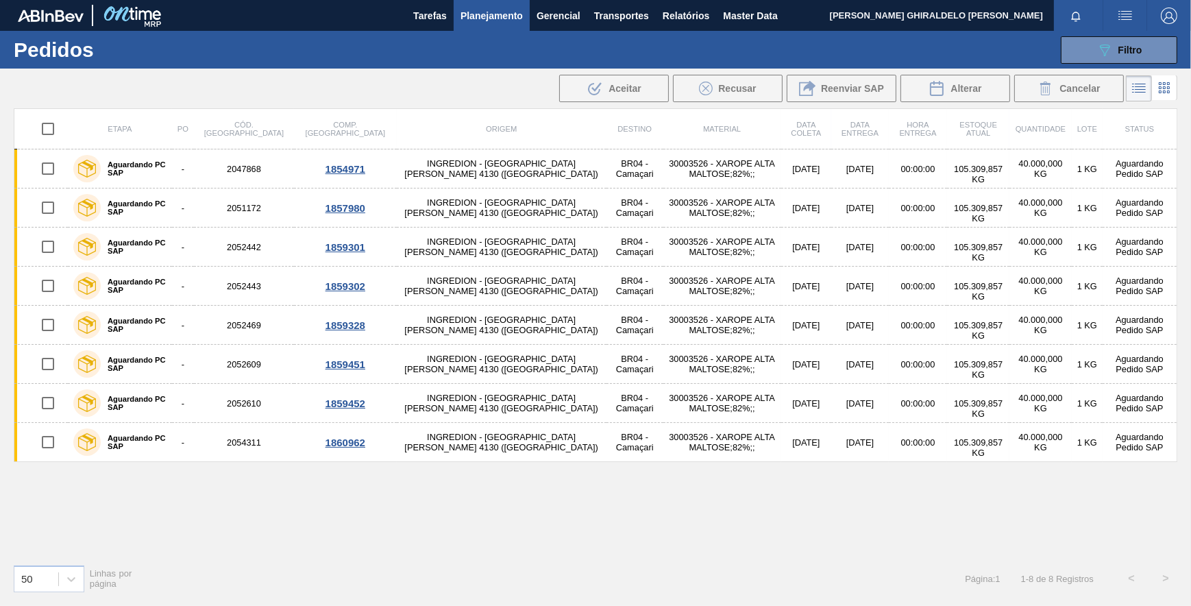
checkbox input "true"
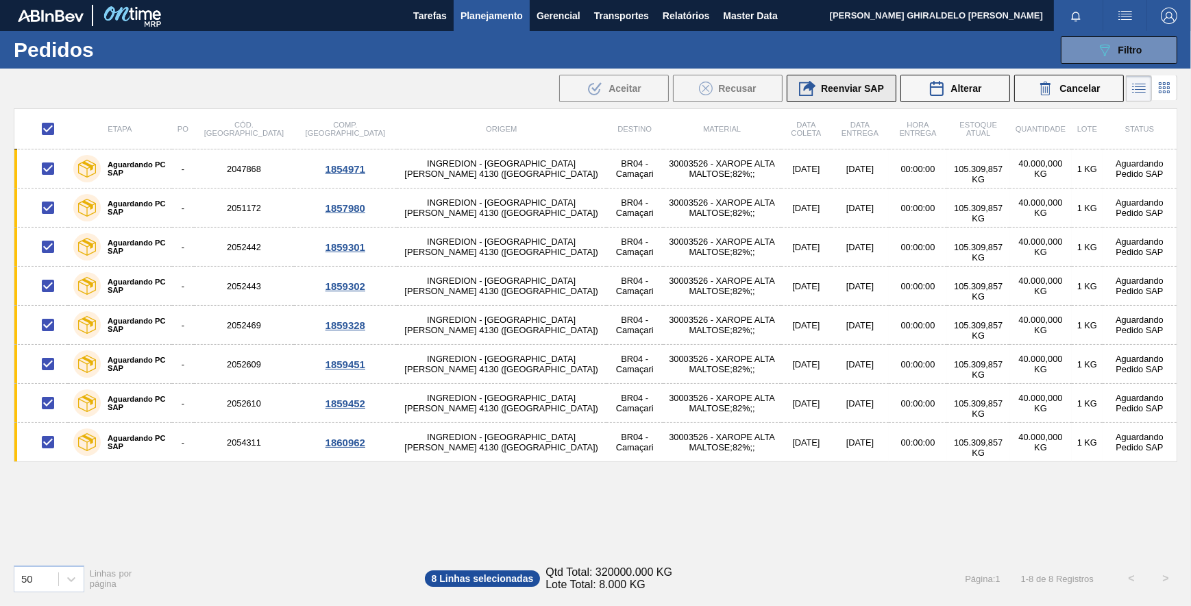
click at [822, 90] on span "Reenviar SAP" at bounding box center [852, 88] width 63 height 11
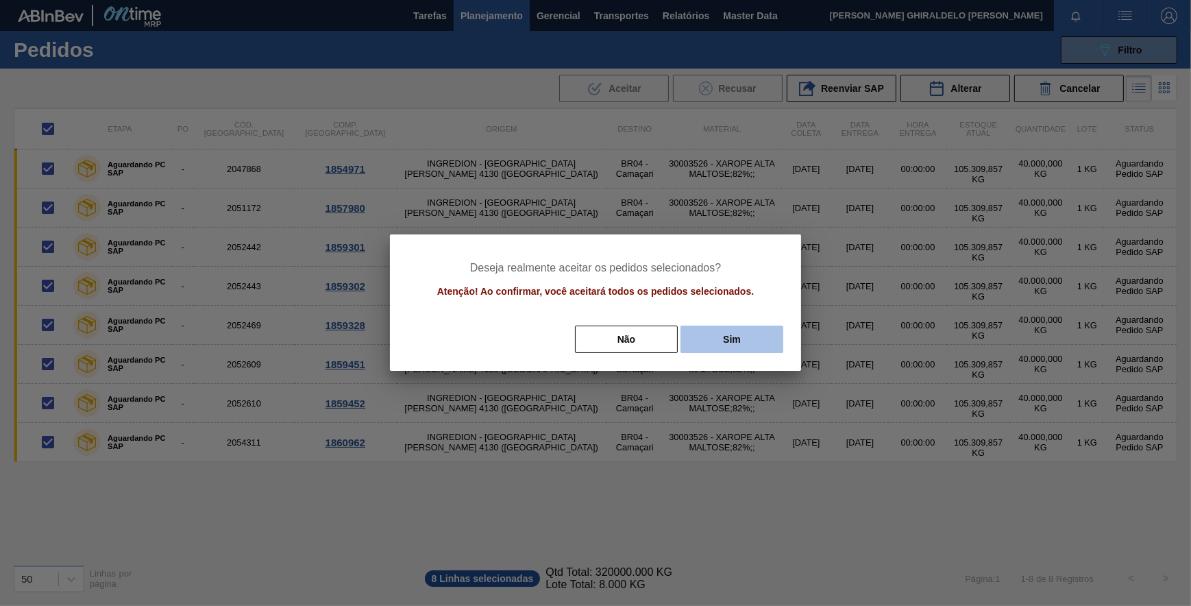
click at [722, 340] on button "Sim" at bounding box center [731, 338] width 103 height 27
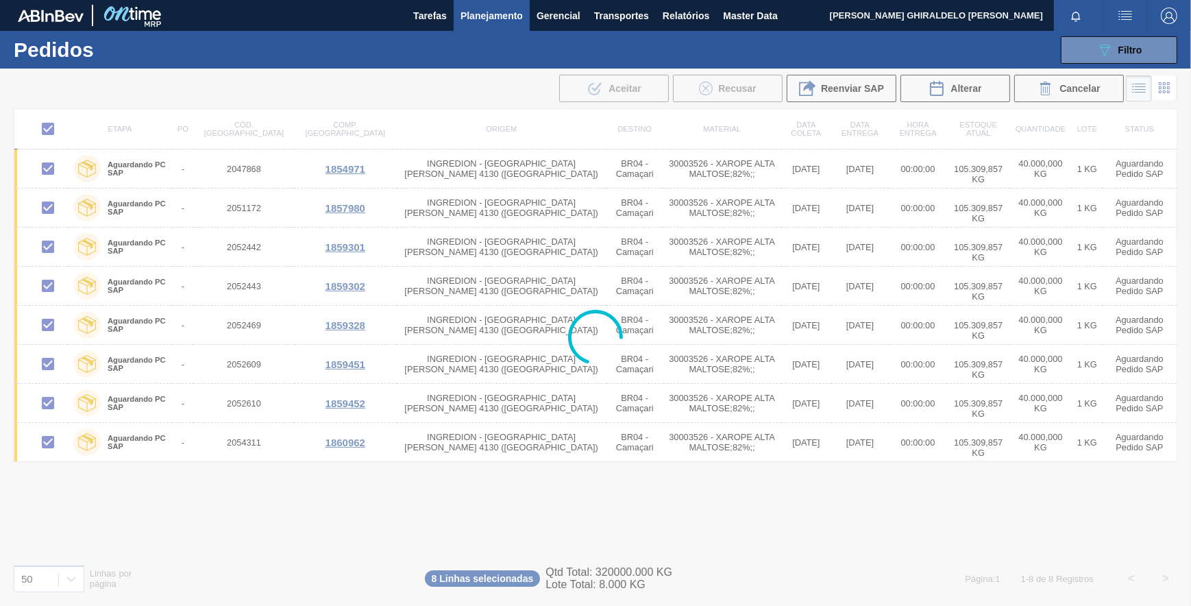
checkbox input "false"
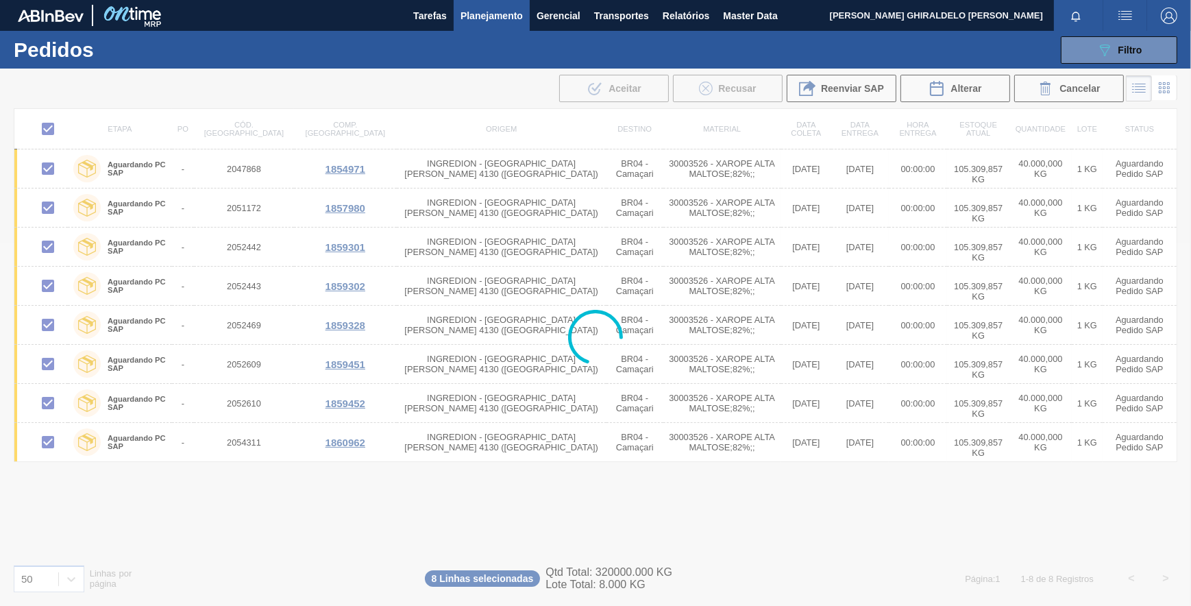
checkbox input "false"
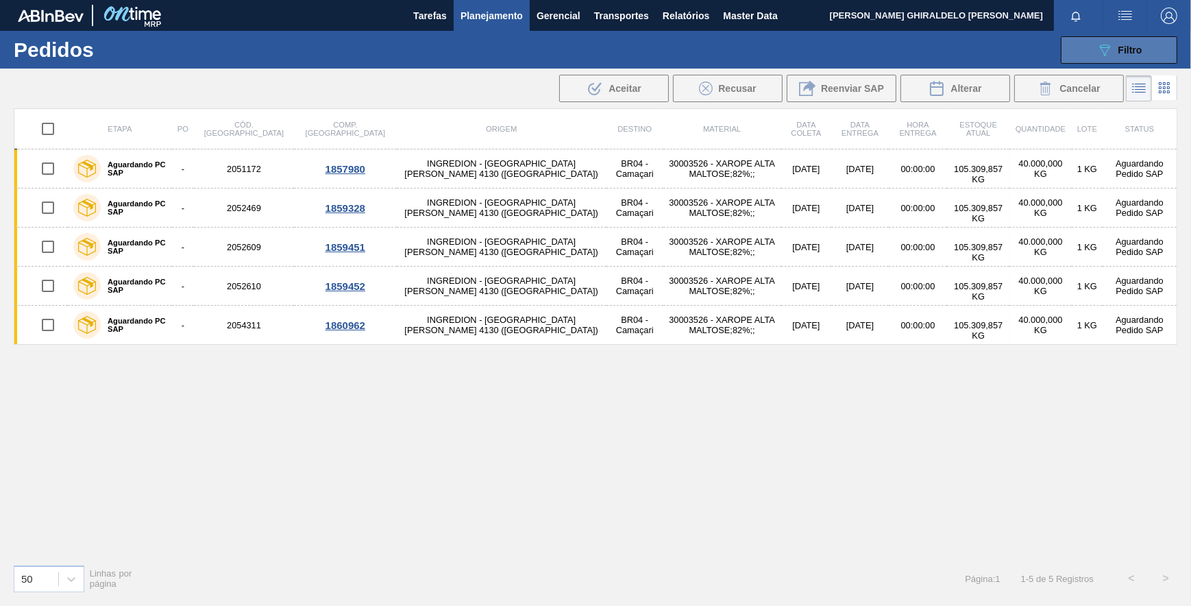
click at [1120, 62] on button "089F7B8B-B2A5-4AFE-B5C0-19BA573D28AC Filtro" at bounding box center [1119, 49] width 116 height 27
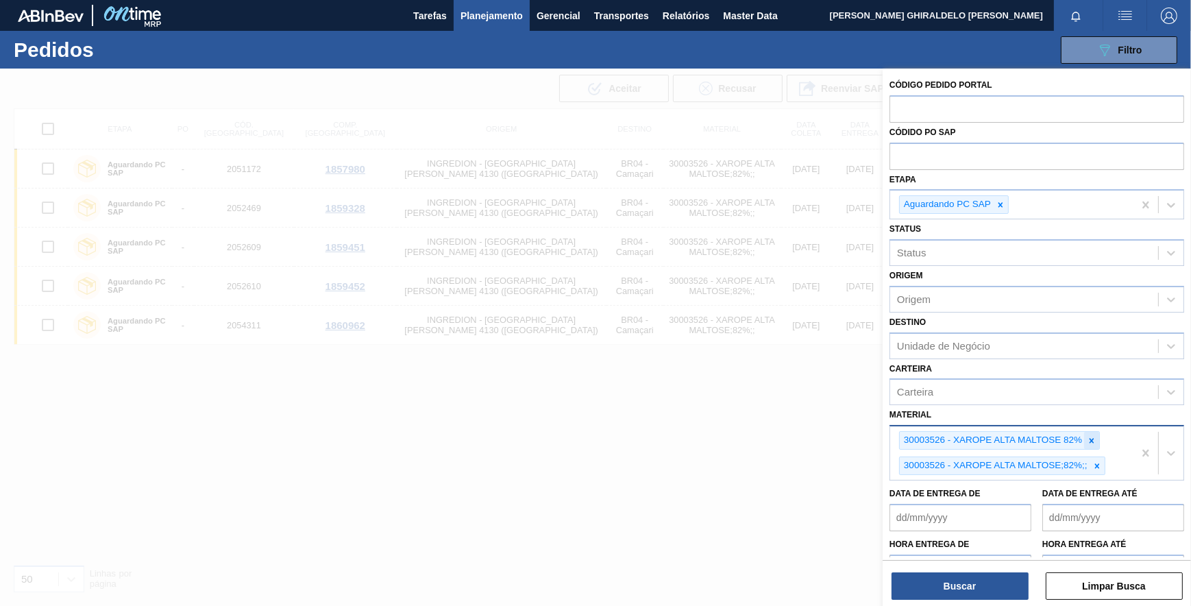
click at [1095, 438] on icon at bounding box center [1092, 441] width 10 height 10
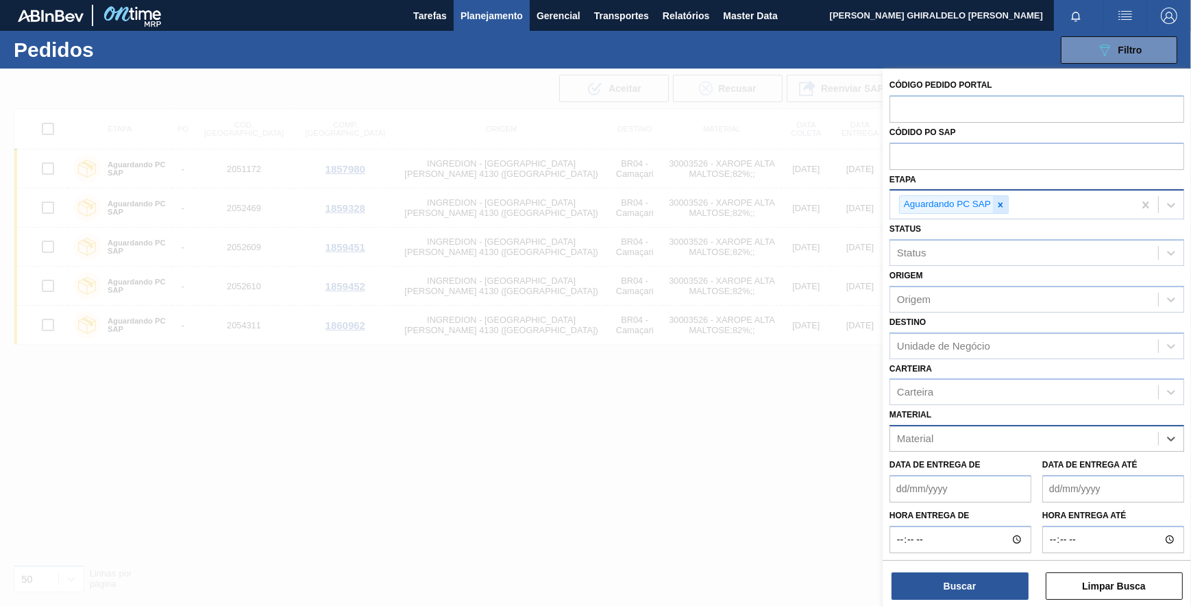
click at [1000, 205] on icon at bounding box center [1000, 204] width 5 height 5
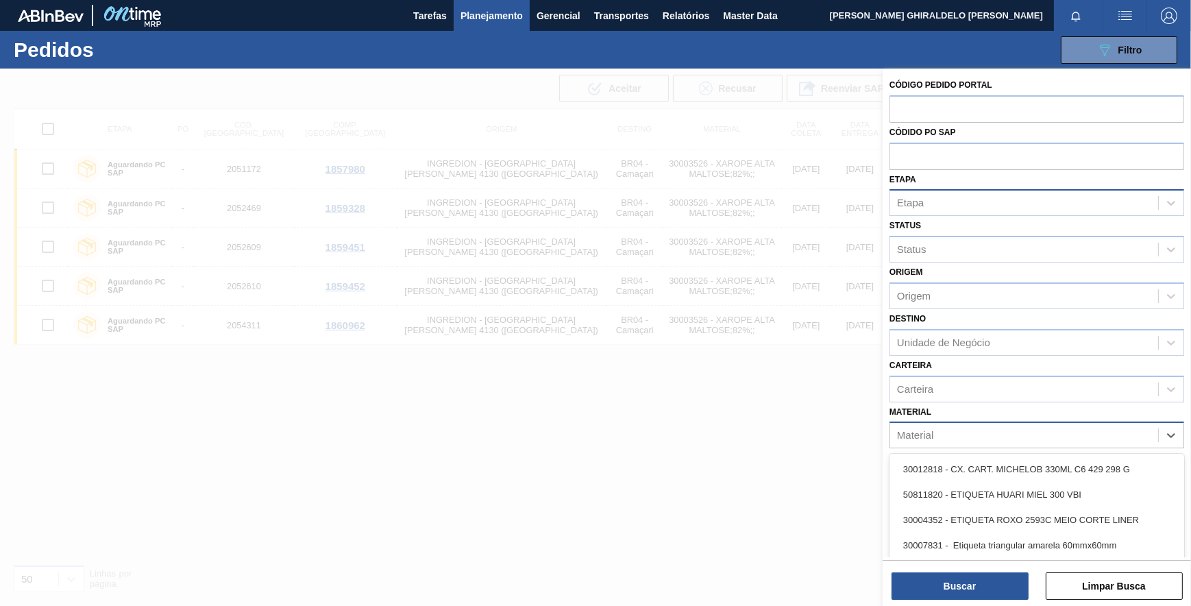
click at [939, 440] on div "Material" at bounding box center [1024, 435] width 268 height 20
paste input "TAMPA DE ALUMÍNIO DOURADA TAB DOURADO"
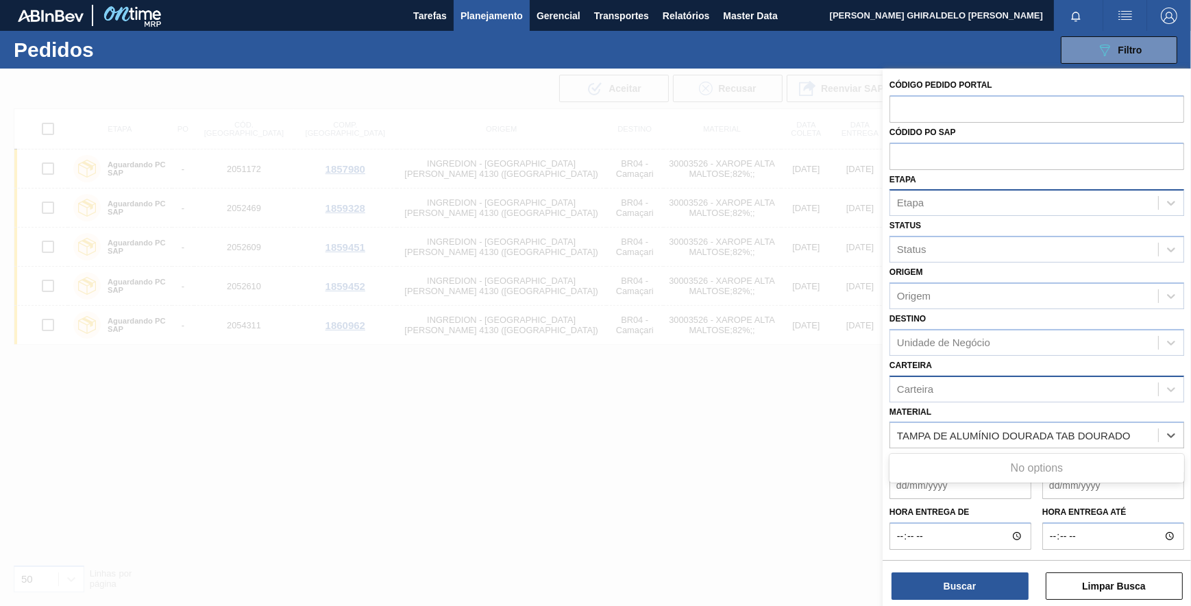
type input "TAMPA DE ALUMÍNIO DOURADA TAB DOURADO"
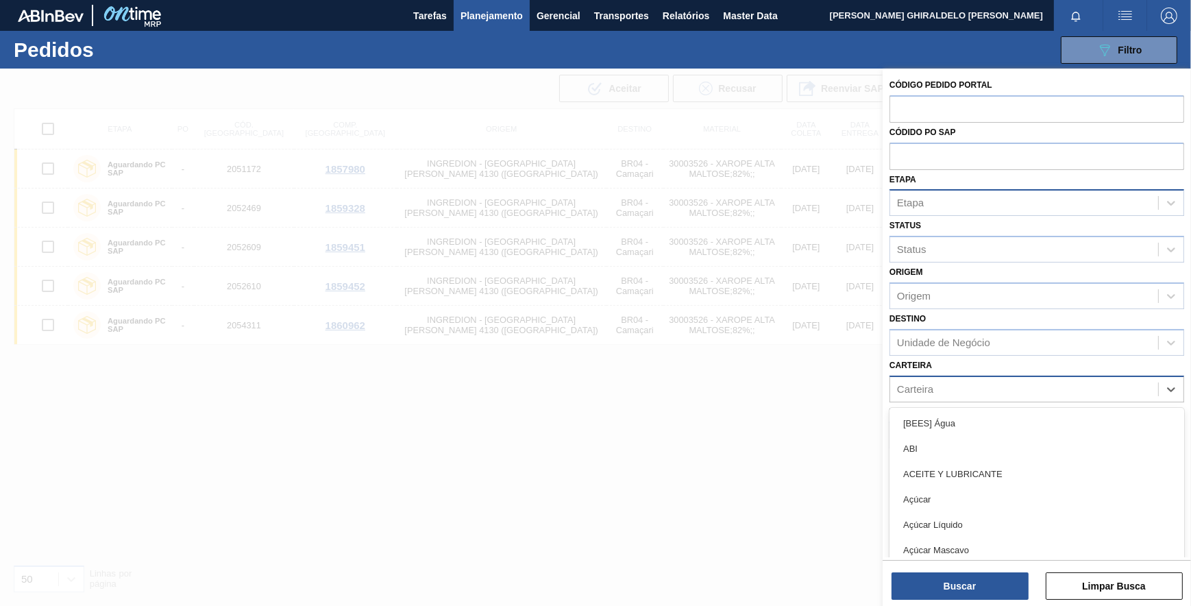
click at [947, 381] on div "Carteira" at bounding box center [1024, 389] width 268 height 20
paste input "TAMPA DE ALUMÍNIO DOURADA TAB DOURADO"
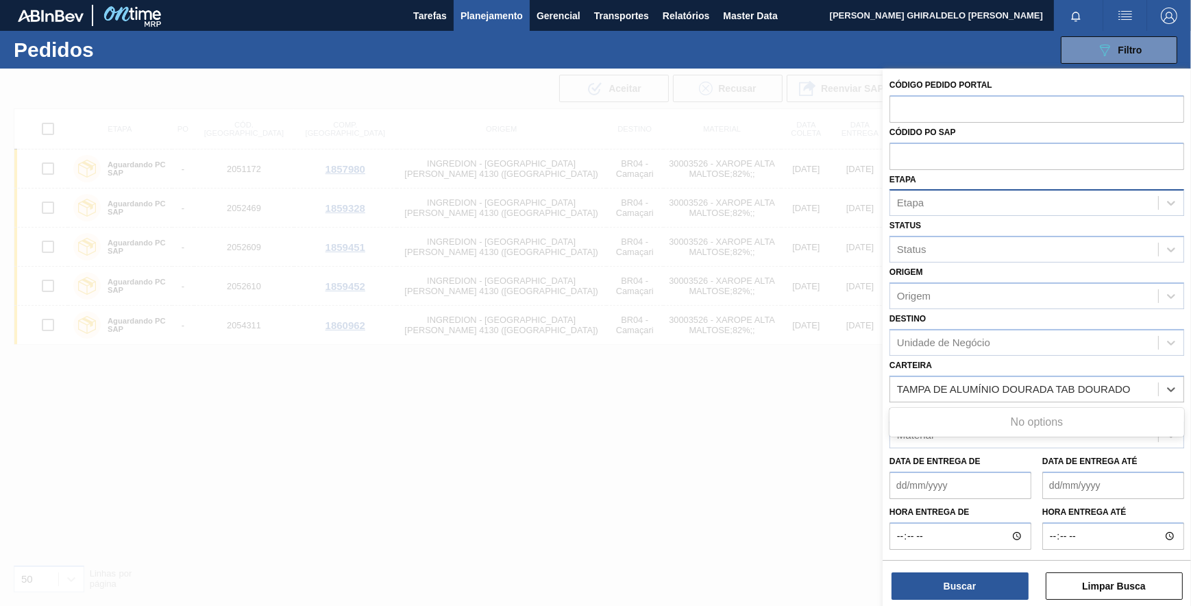
type input "TAMPA DE ALUMÍNIO DOURADA TAB DOURADO"
click at [956, 358] on div "Carteira Carteira" at bounding box center [1036, 379] width 295 height 47
click at [930, 433] on div "Material" at bounding box center [915, 436] width 36 height 12
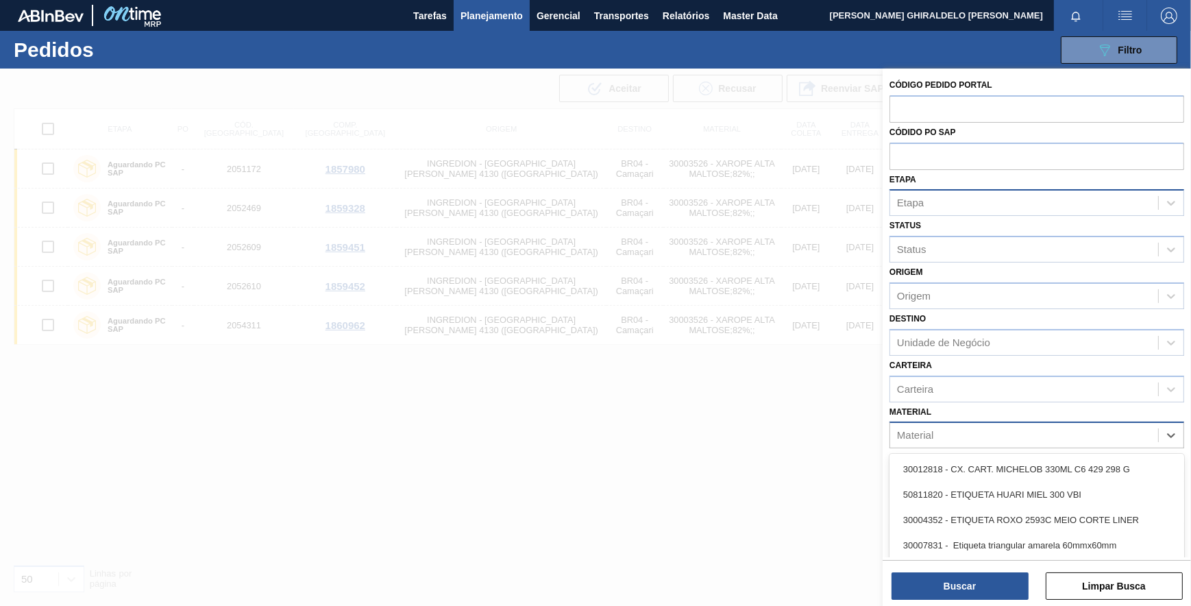
paste input "30002702"
type input "30002702"
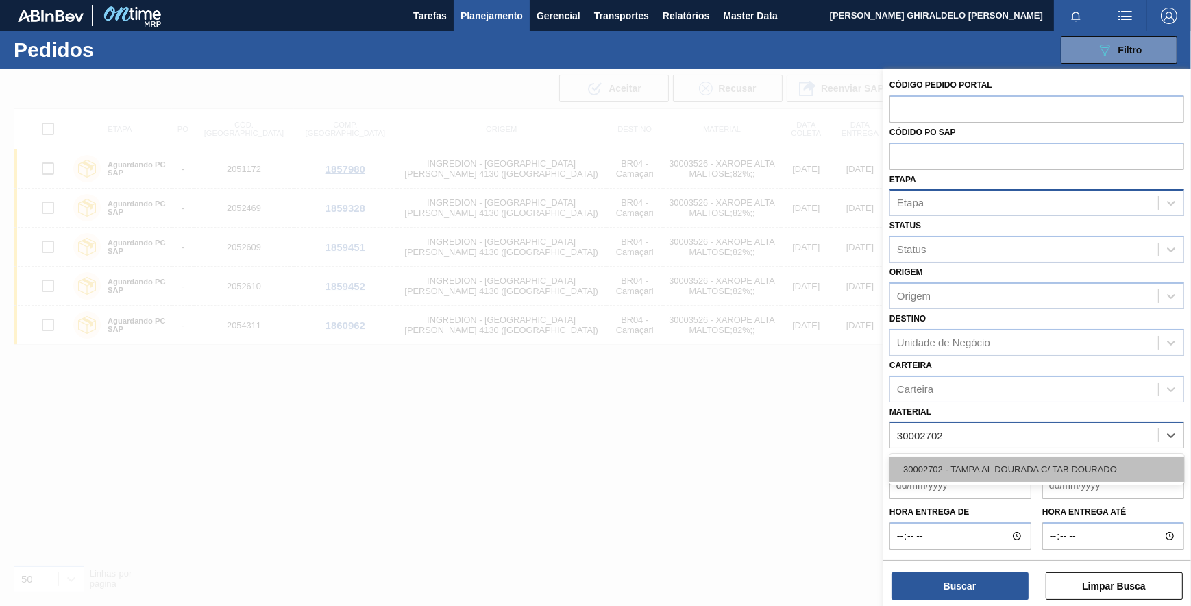
click at [929, 465] on div "30002702 - TAMPA AL DOURADA C/ TAB DOURADO" at bounding box center [1036, 468] width 295 height 25
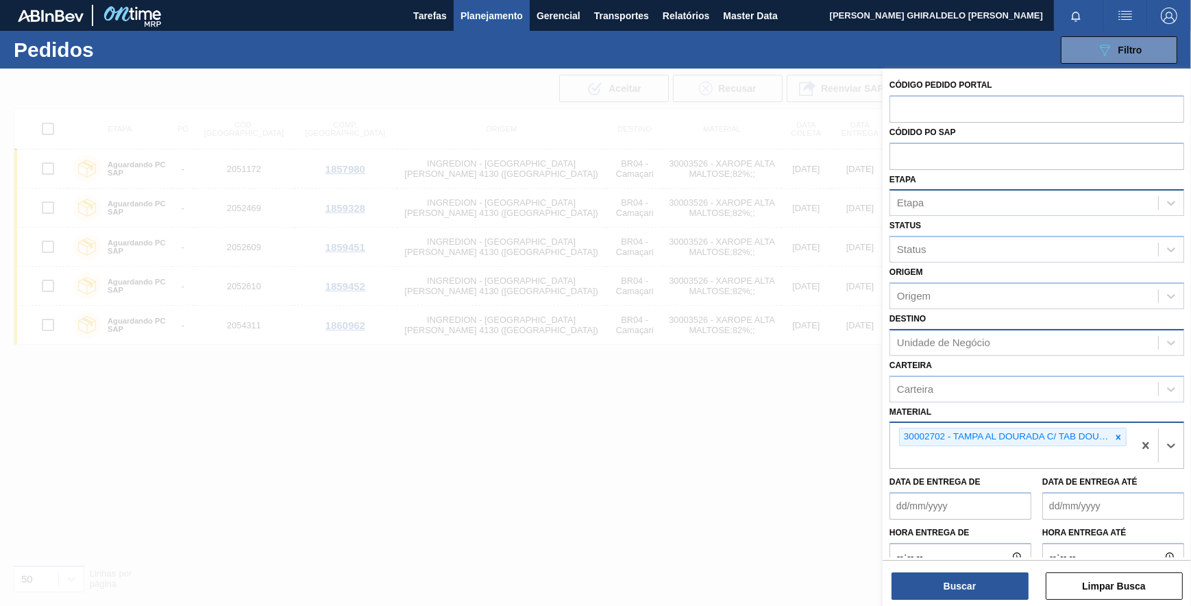
click at [933, 349] on div "Unidade de Negócio" at bounding box center [1024, 342] width 268 height 20
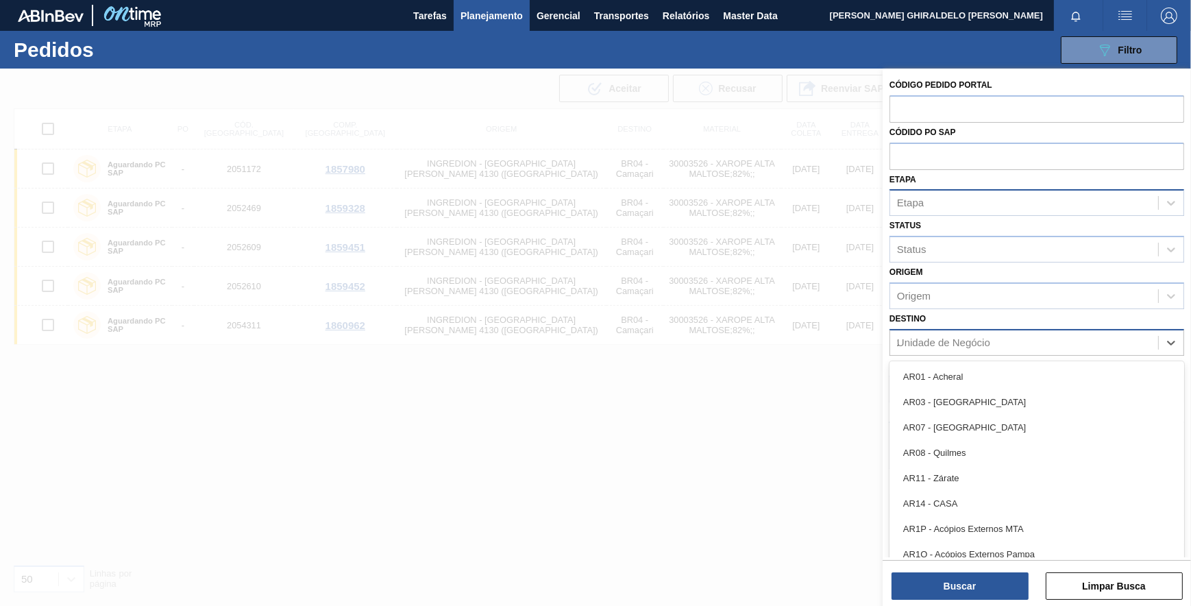
type input "23"
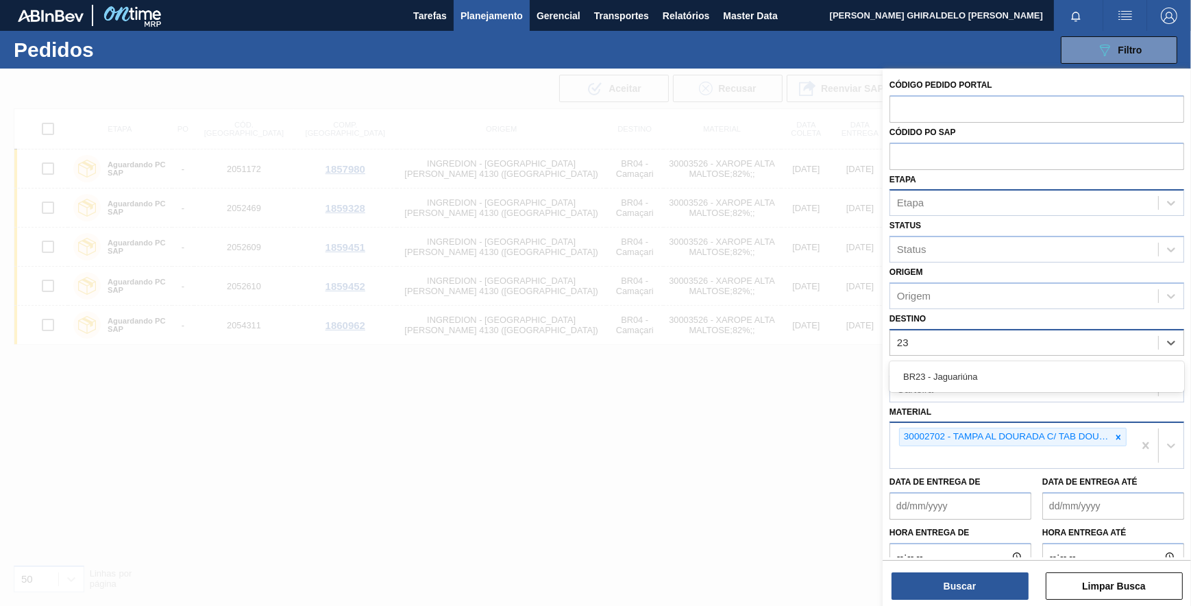
click at [934, 369] on div "BR23 - Jaguariúna" at bounding box center [1036, 376] width 295 height 25
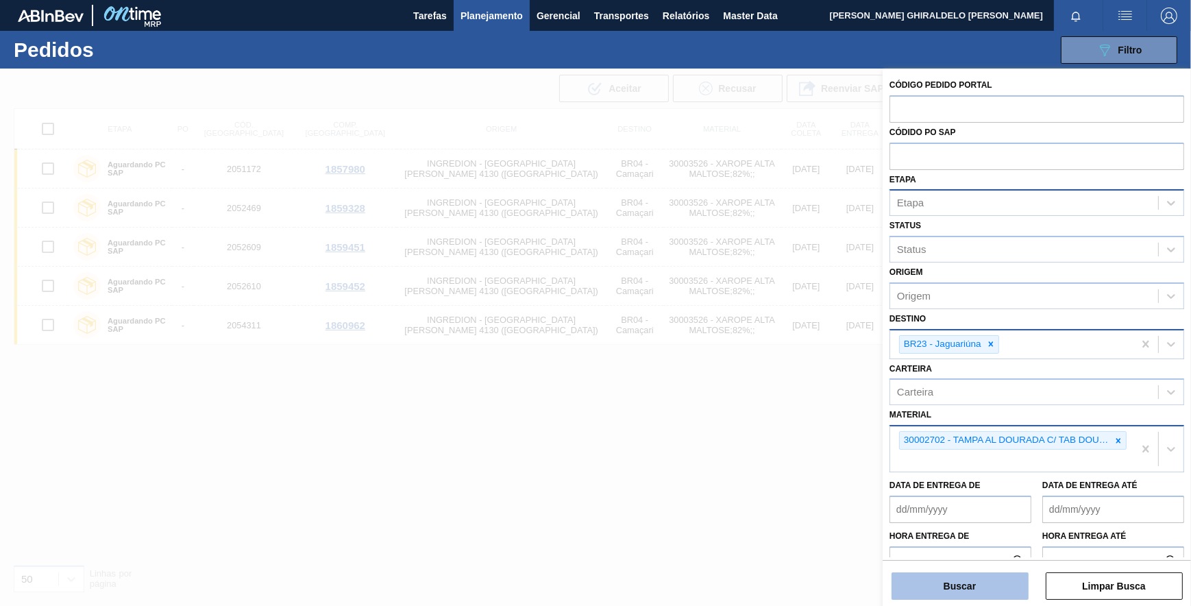
click at [930, 582] on button "Buscar" at bounding box center [959, 585] width 137 height 27
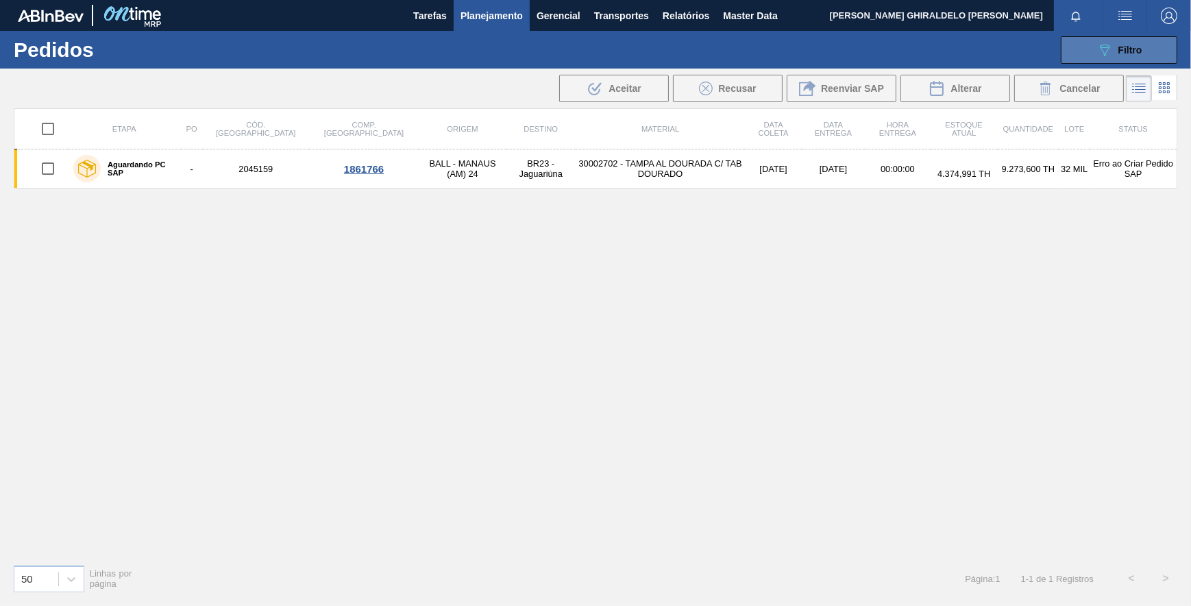
click at [1107, 55] on icon "089F7B8B-B2A5-4AFE-B5C0-19BA573D28AC" at bounding box center [1104, 50] width 16 height 16
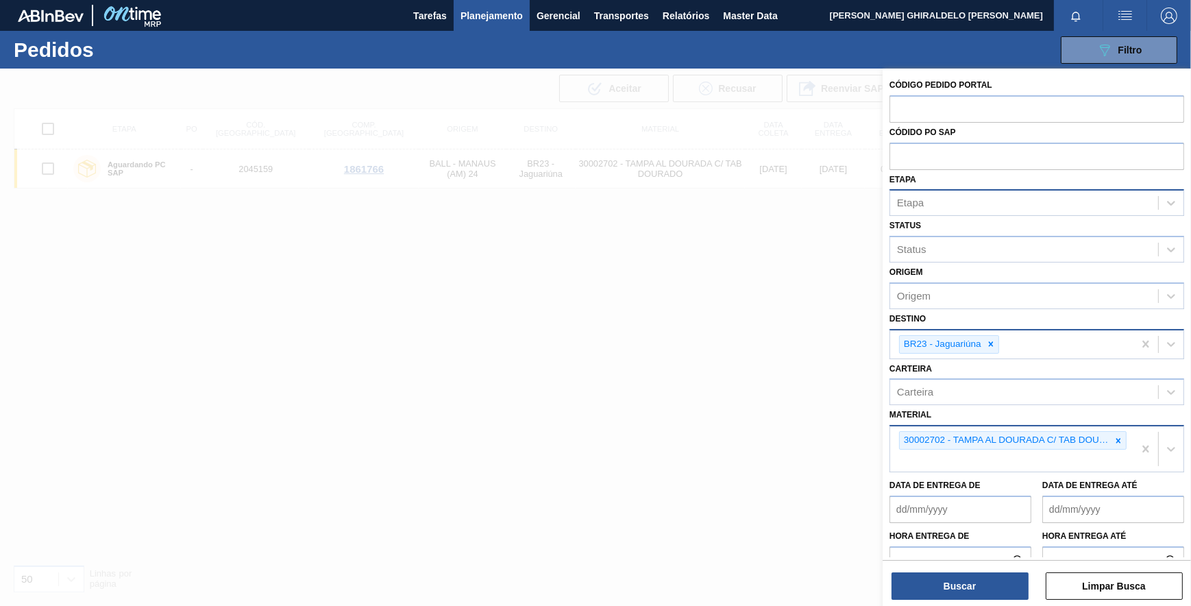
click at [763, 269] on div at bounding box center [595, 372] width 1191 height 606
